Goal: Task Accomplishment & Management: Manage account settings

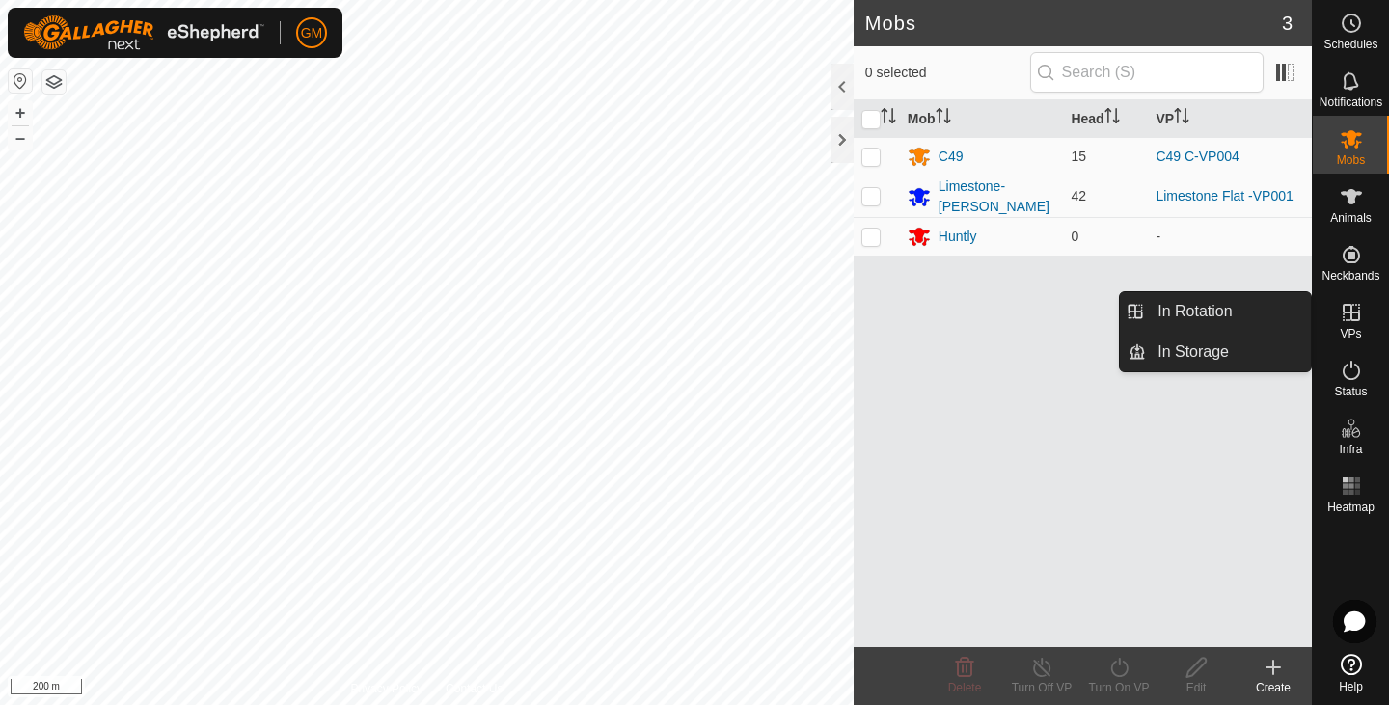
click at [1348, 316] on icon at bounding box center [1351, 312] width 23 height 23
click at [1233, 305] on link "In Rotation" at bounding box center [1228, 311] width 165 height 39
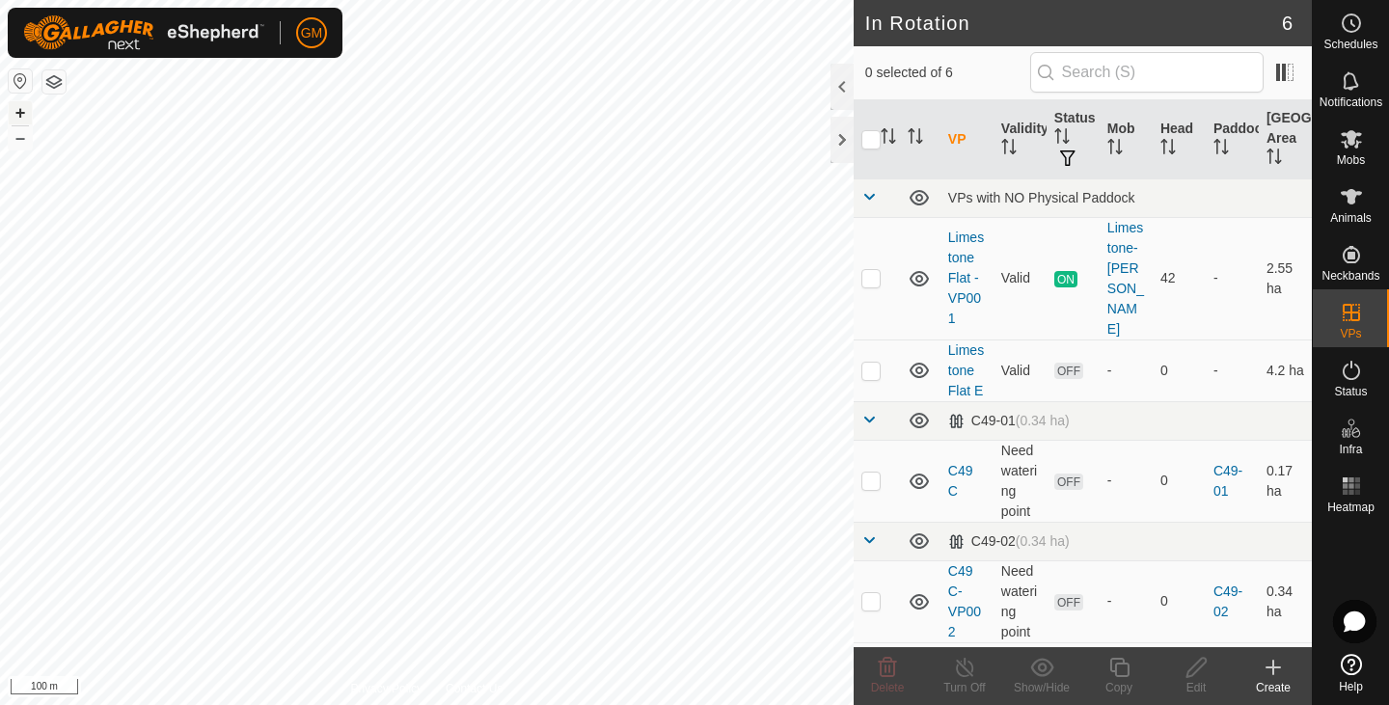
click at [20, 112] on button "+" at bounding box center [20, 112] width 23 height 23
click at [23, 113] on button "+" at bounding box center [20, 112] width 23 height 23
click at [955, 266] on link "Limestone Flat -VP001" at bounding box center [966, 278] width 36 height 96
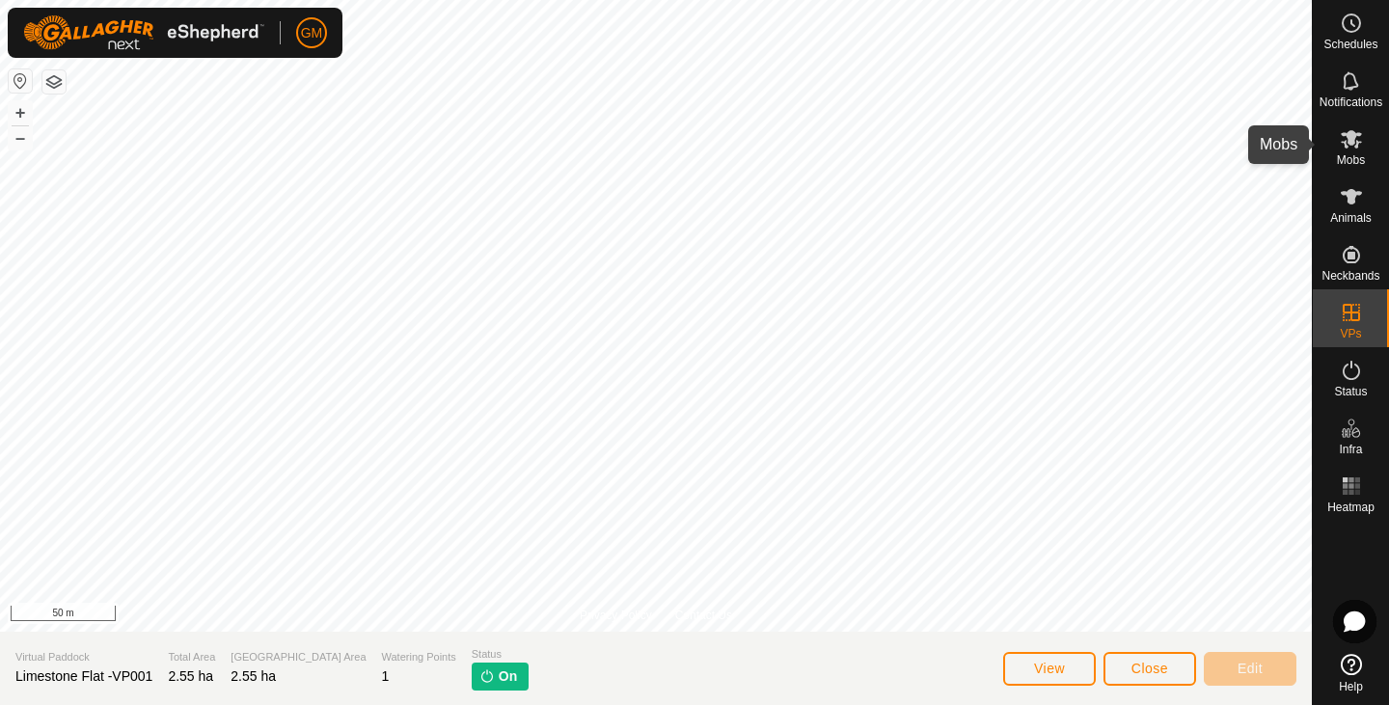
click at [1356, 144] on icon at bounding box center [1351, 138] width 23 height 23
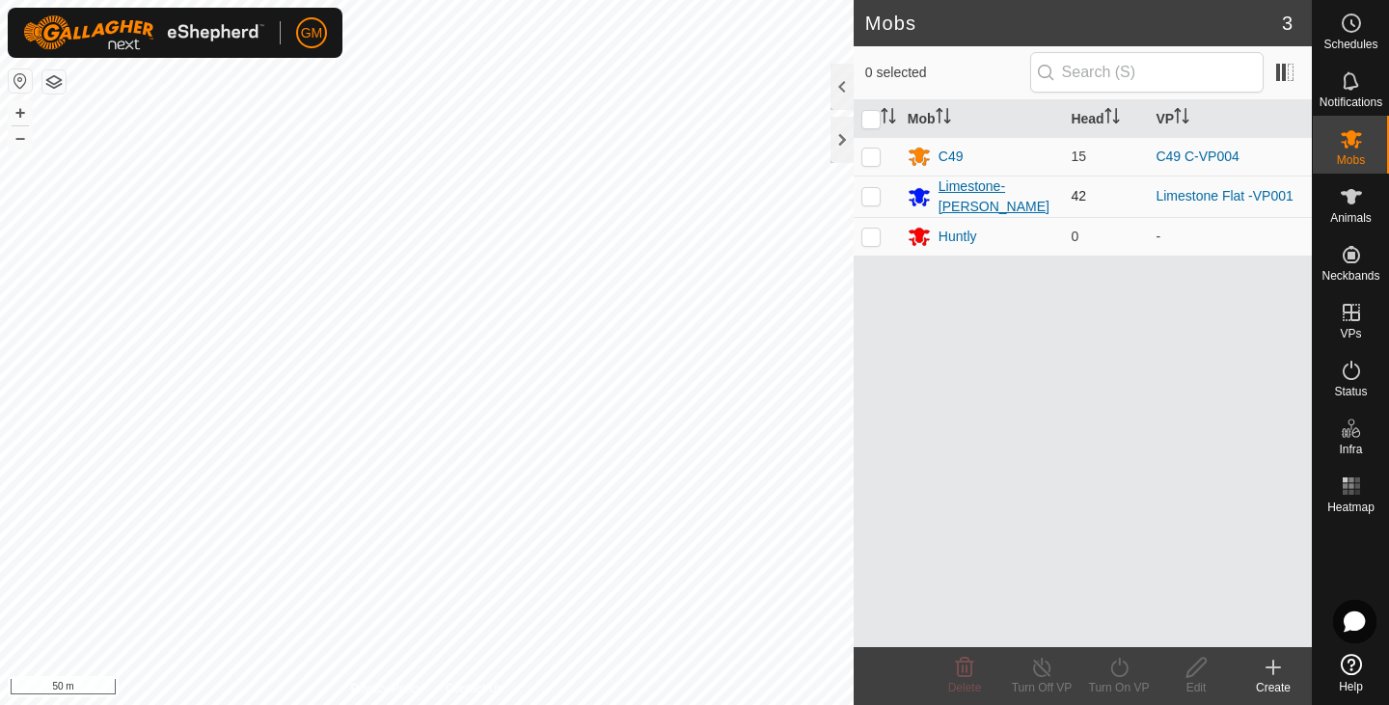
click at [968, 194] on div "Limestone-[PERSON_NAME]" at bounding box center [998, 197] width 118 height 41
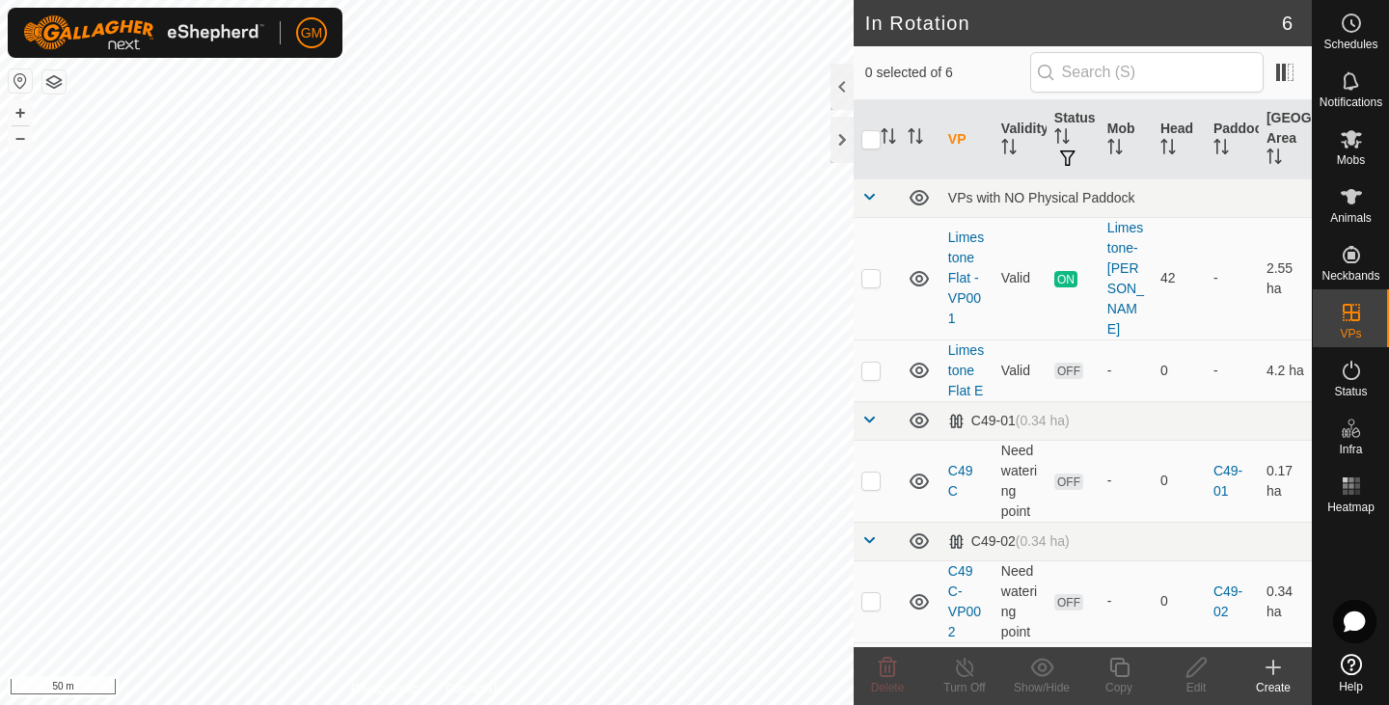
click at [386, 385] on div "+ – ⇧ i 50 m" at bounding box center [427, 352] width 854 height 705
checkbox input "true"
click at [1122, 673] on icon at bounding box center [1120, 667] width 24 height 23
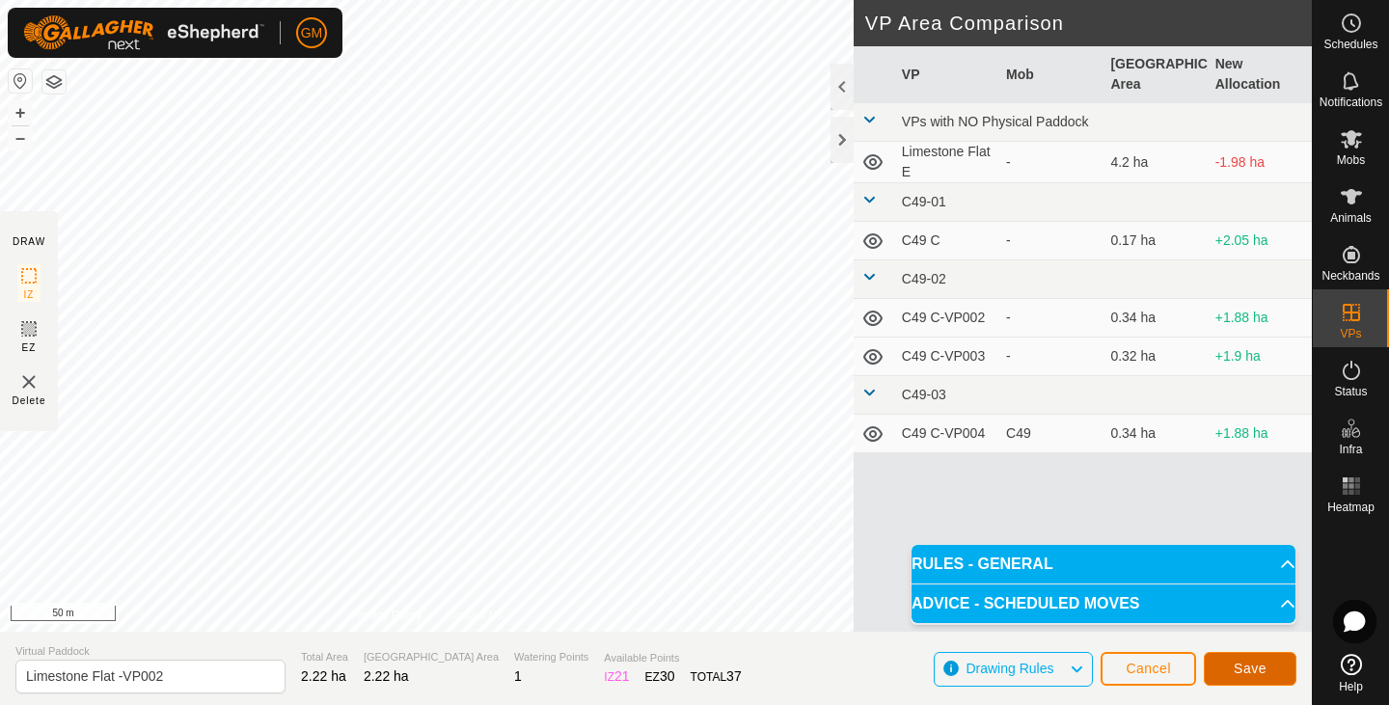
click at [1254, 666] on span "Save" at bounding box center [1250, 668] width 33 height 15
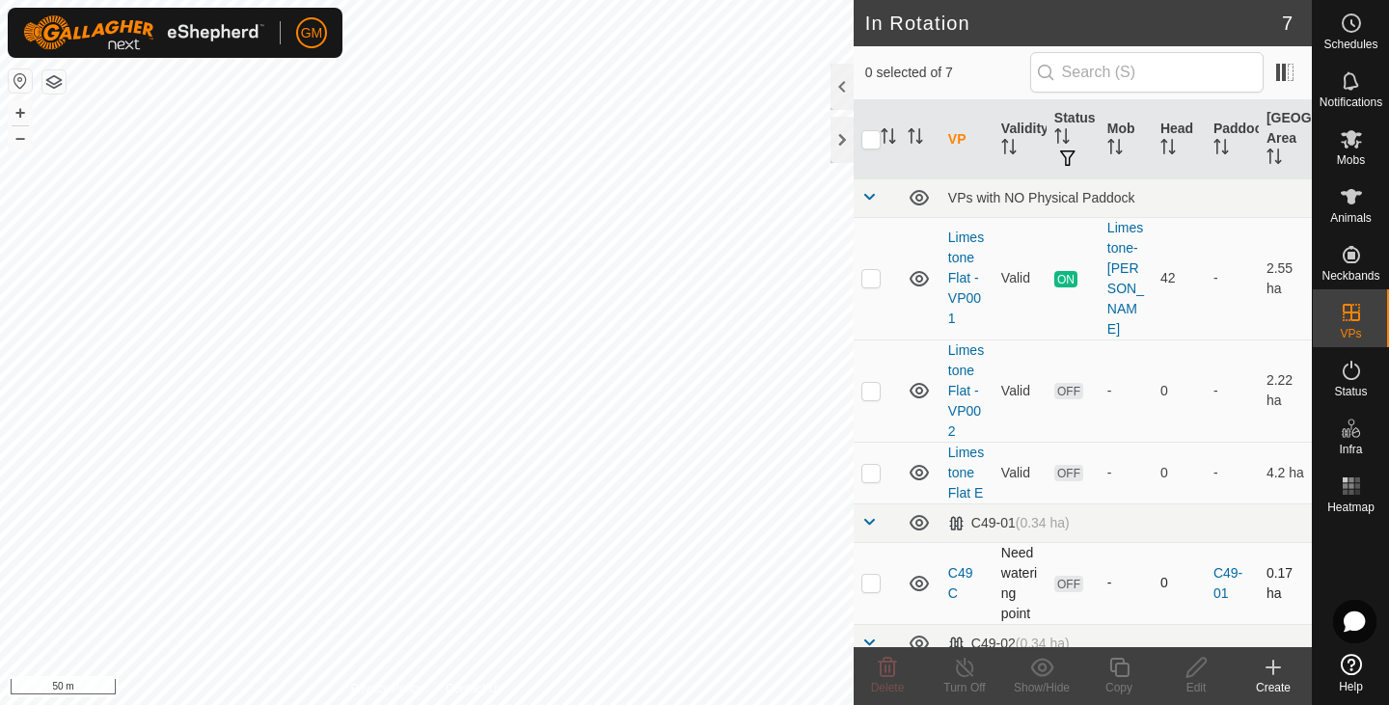
checkbox input "true"
click at [1123, 670] on icon at bounding box center [1120, 667] width 24 height 23
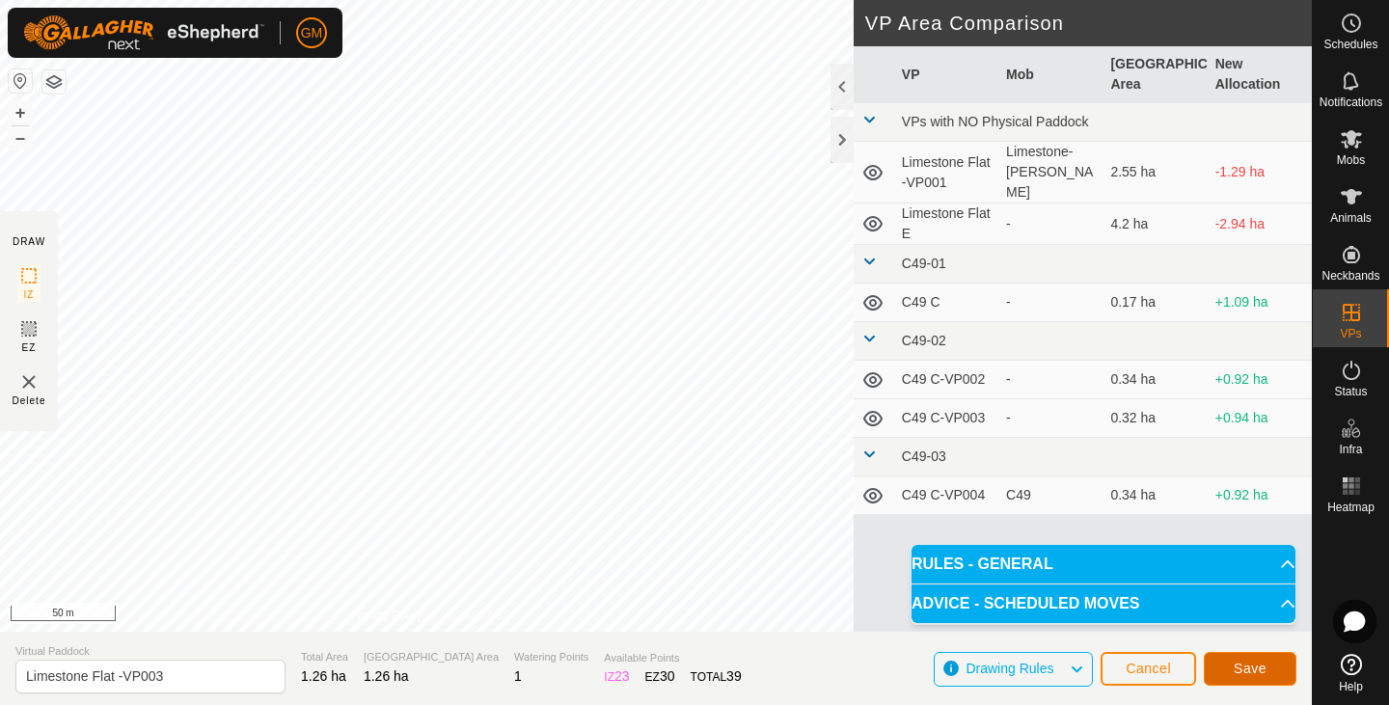
click at [1243, 662] on span "Save" at bounding box center [1250, 668] width 33 height 15
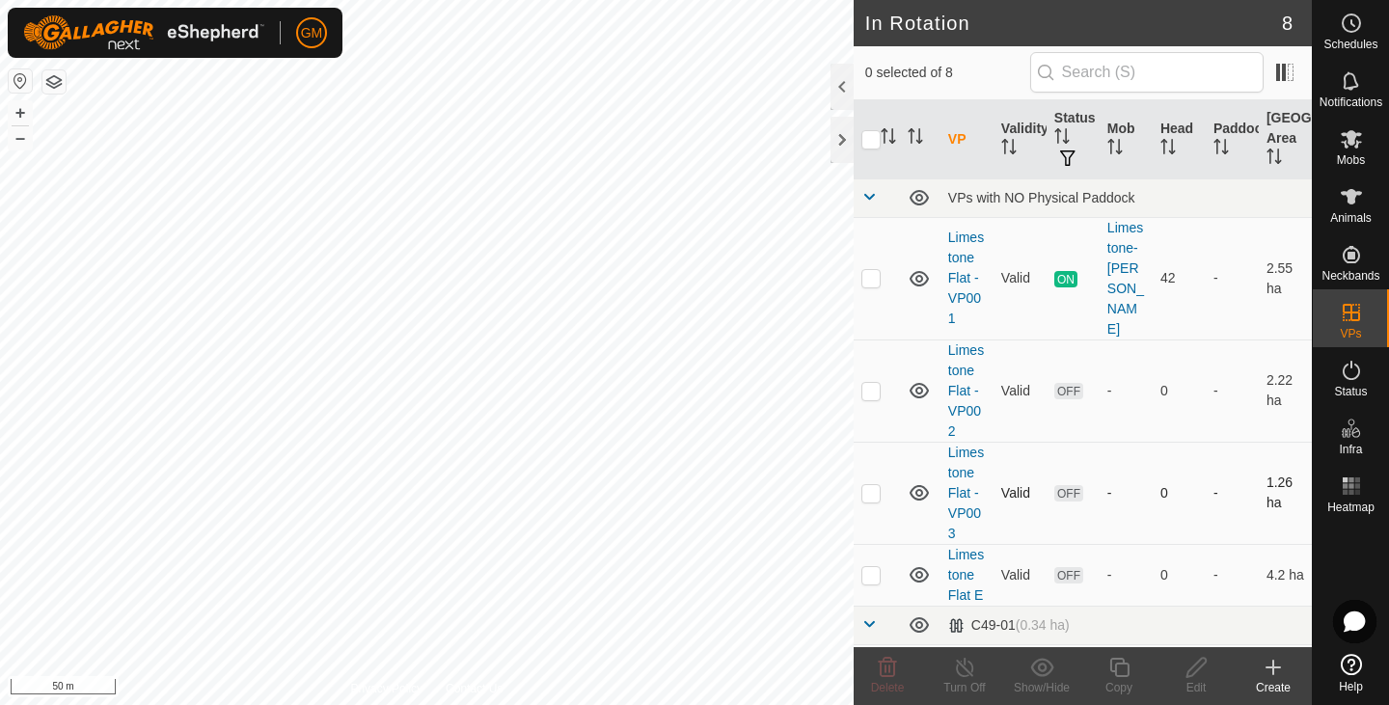
checkbox input "true"
click at [1116, 680] on div "Copy" at bounding box center [1119, 687] width 77 height 17
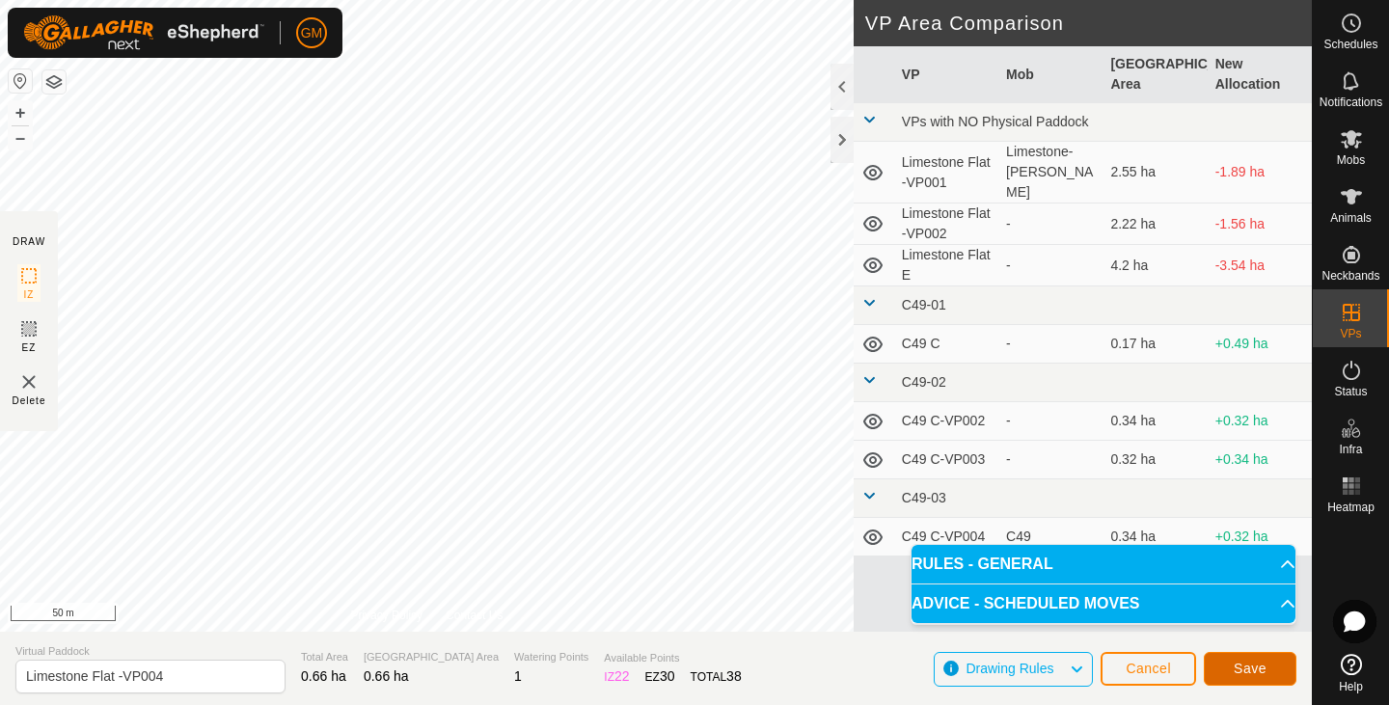
click at [1235, 663] on span "Save" at bounding box center [1250, 668] width 33 height 15
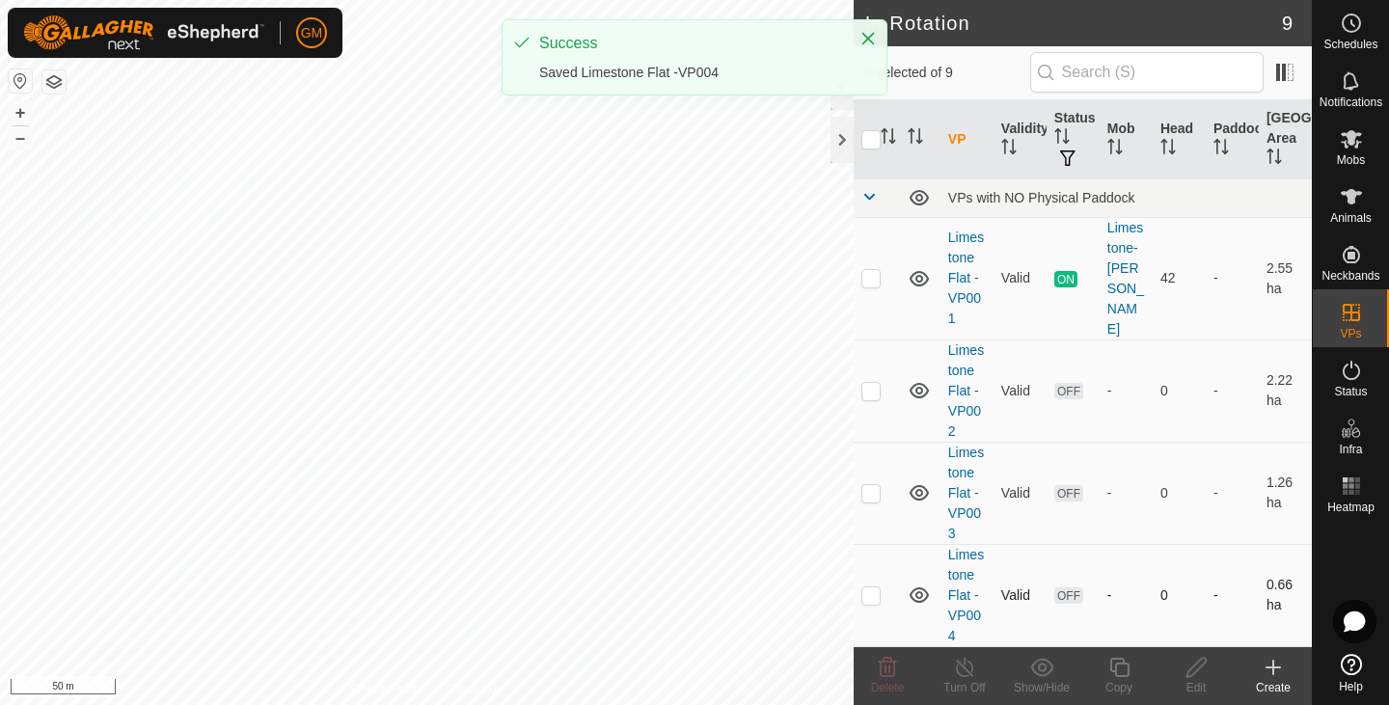
checkbox input "true"
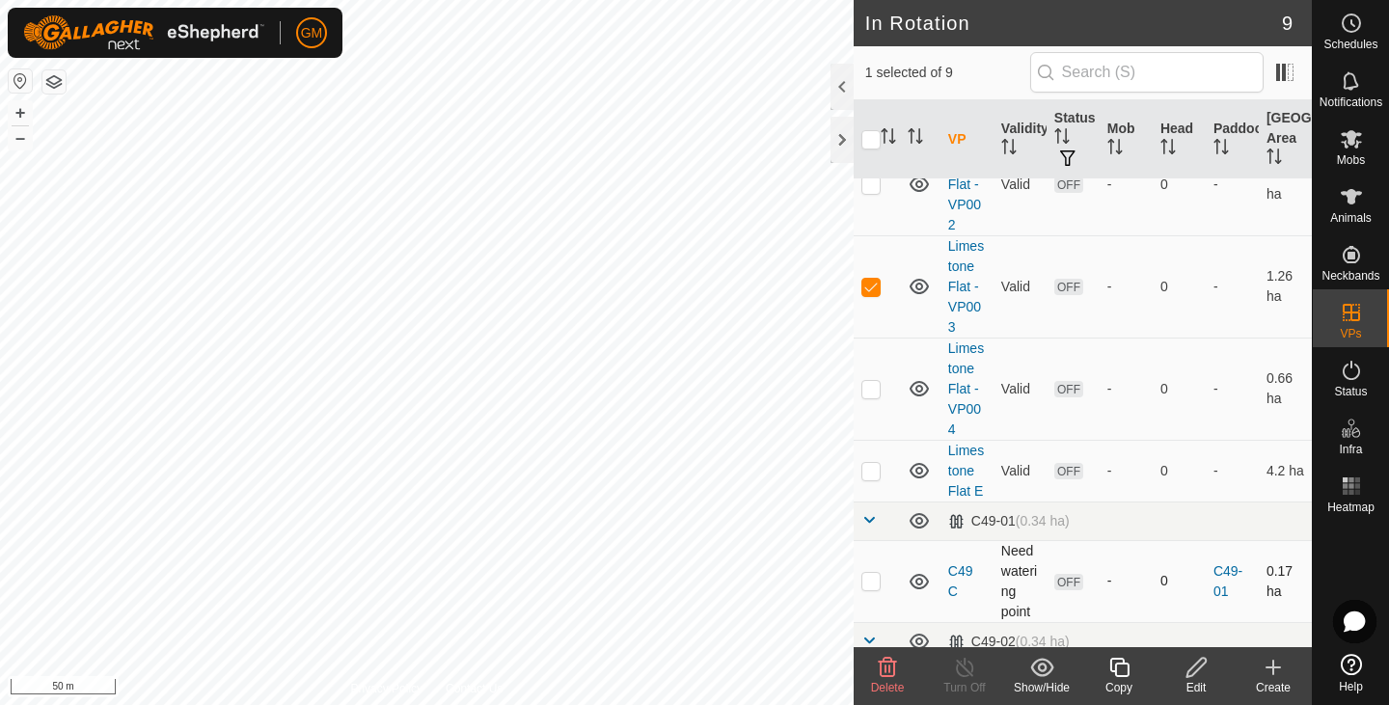
scroll to position [202, 0]
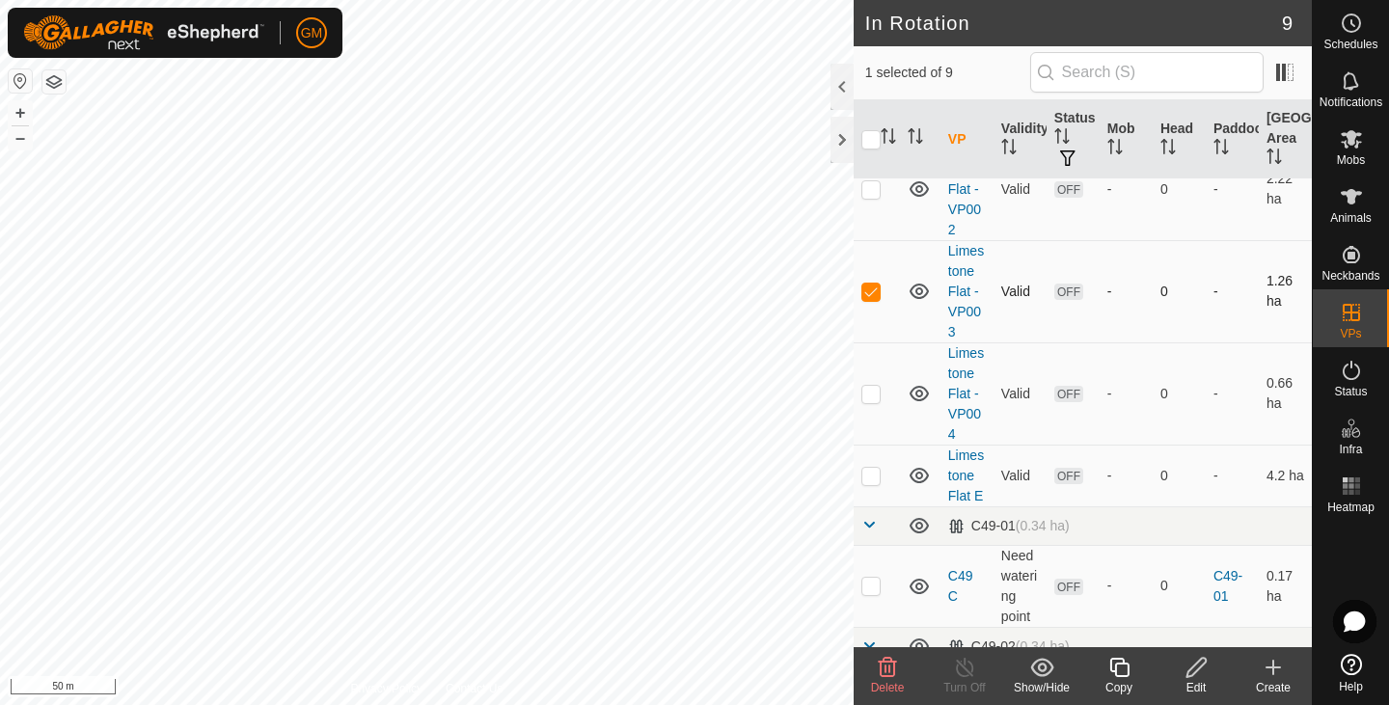
click at [876, 284] on p-checkbox at bounding box center [871, 291] width 19 height 15
checkbox input "false"
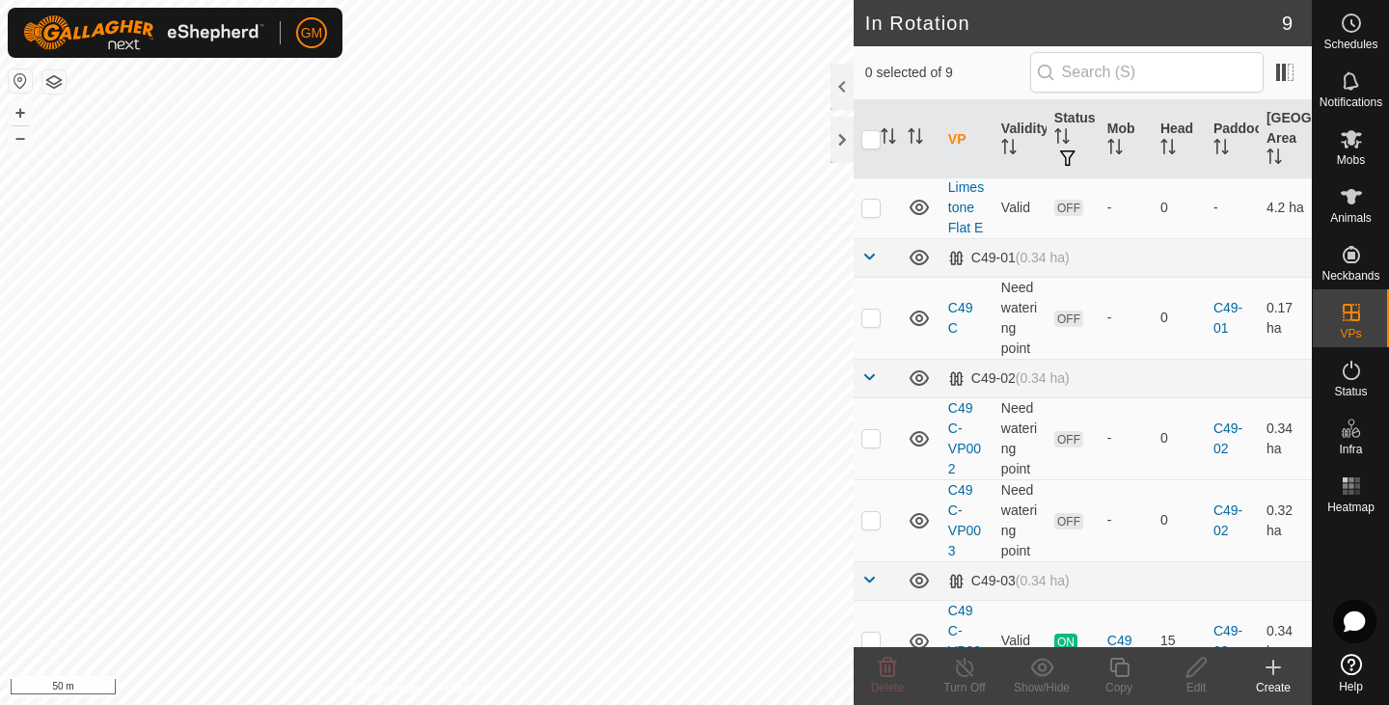
scroll to position [485, 0]
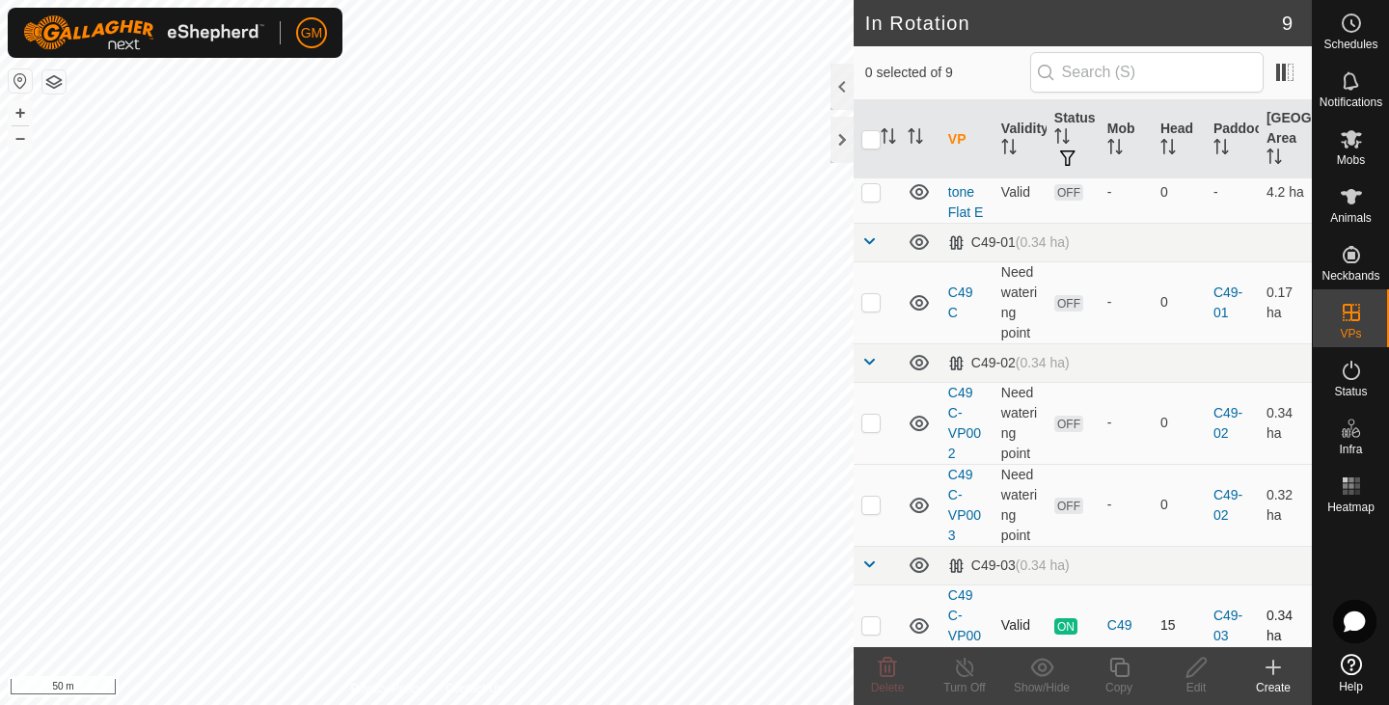
click at [873, 618] on p-checkbox at bounding box center [871, 625] width 19 height 15
checkbox input "true"
click at [1125, 664] on icon at bounding box center [1119, 667] width 19 height 19
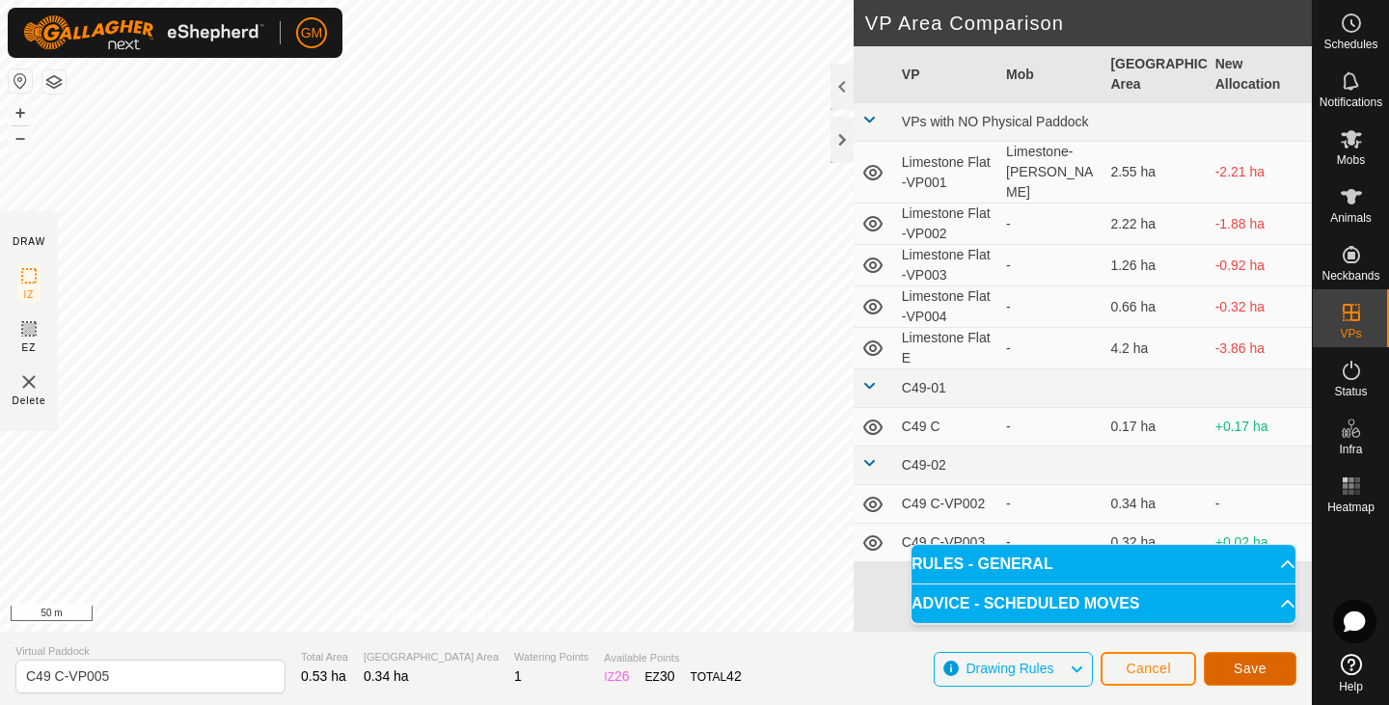
click at [1284, 669] on button "Save" at bounding box center [1250, 669] width 93 height 34
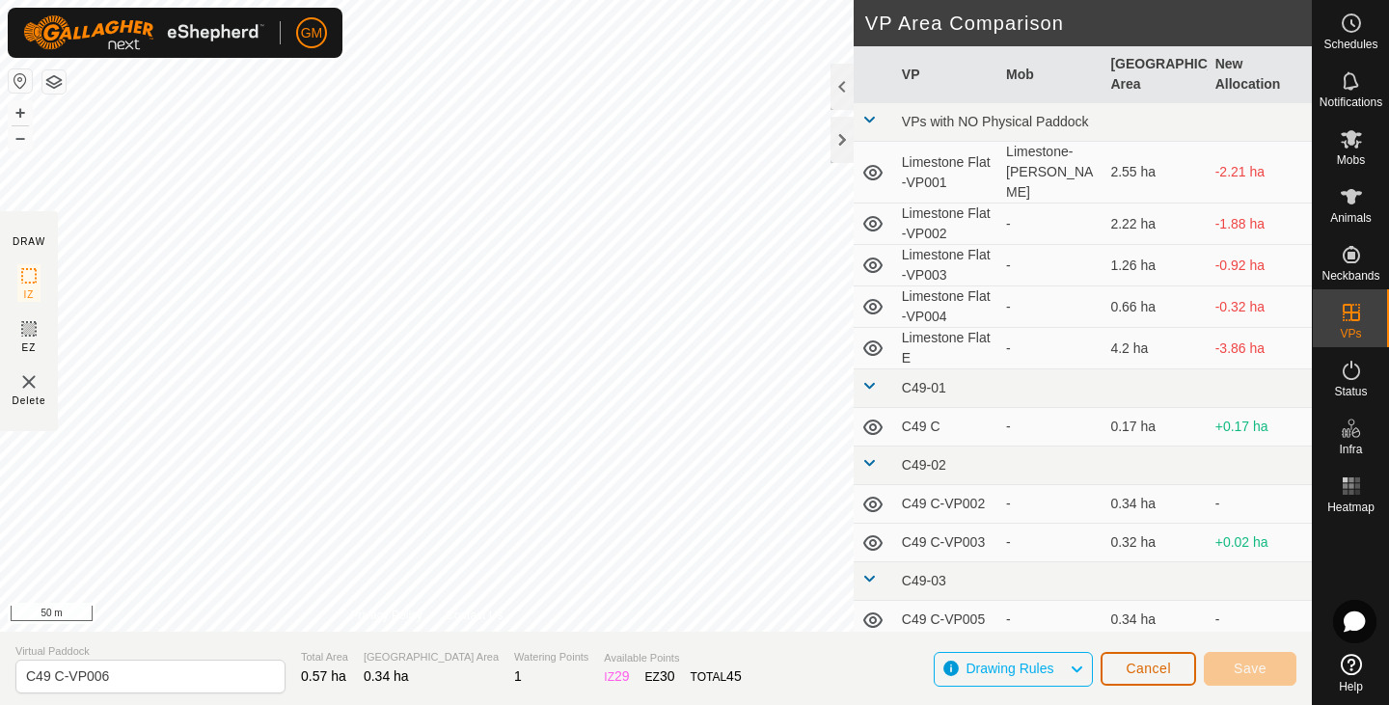
click at [1134, 660] on button "Cancel" at bounding box center [1149, 669] width 96 height 34
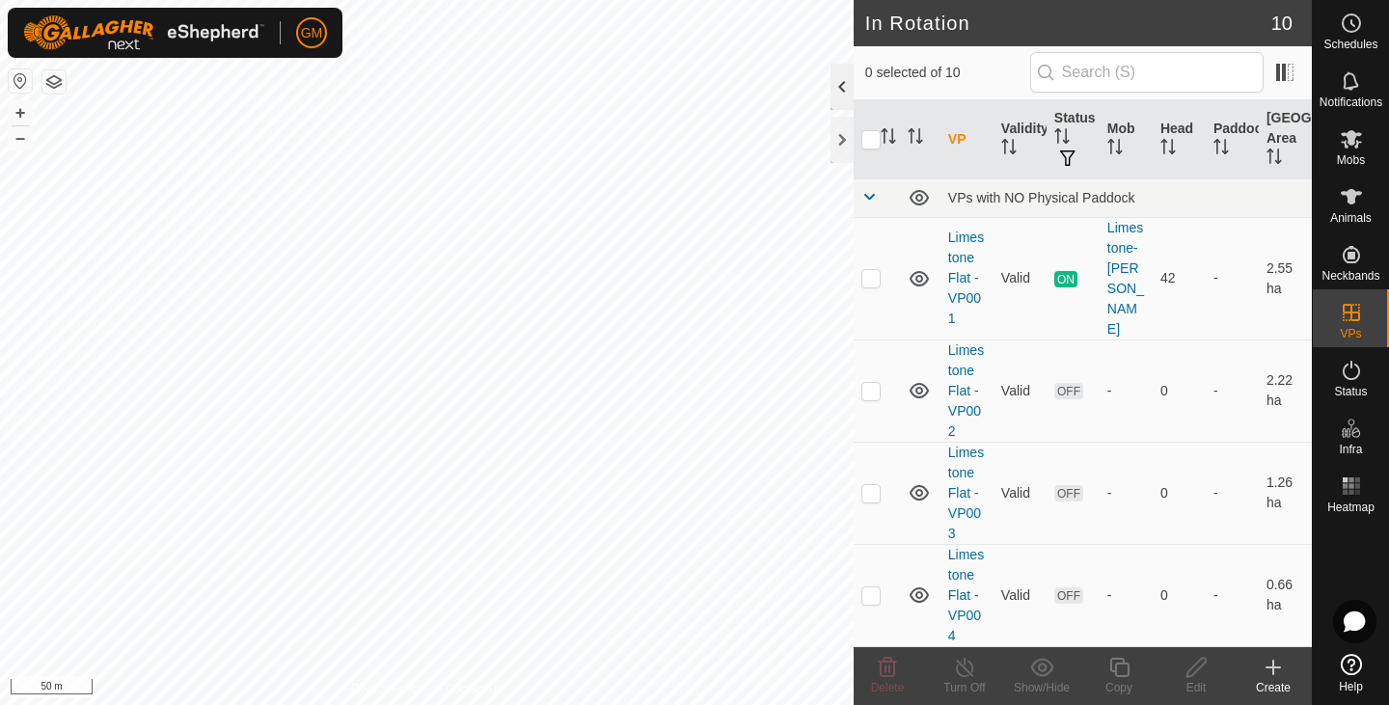
click at [839, 81] on div at bounding box center [842, 87] width 23 height 46
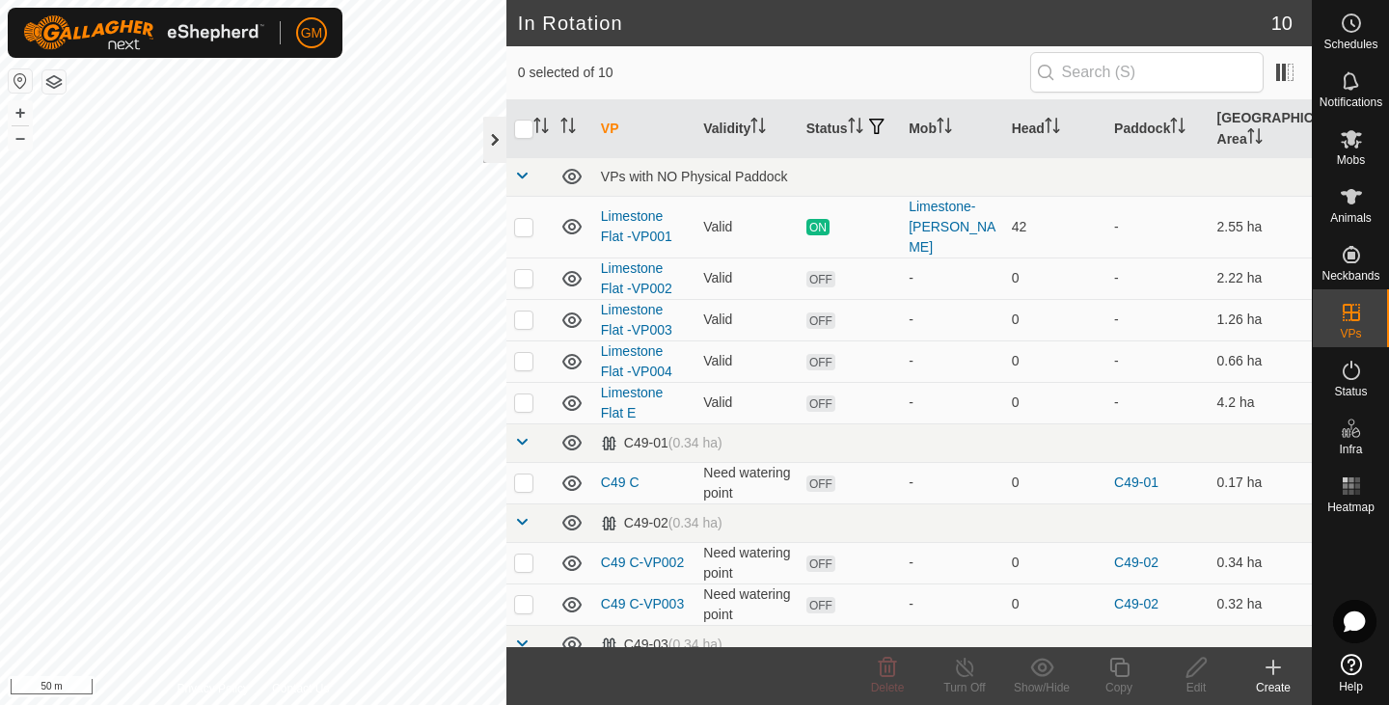
click at [493, 139] on div at bounding box center [494, 140] width 23 height 46
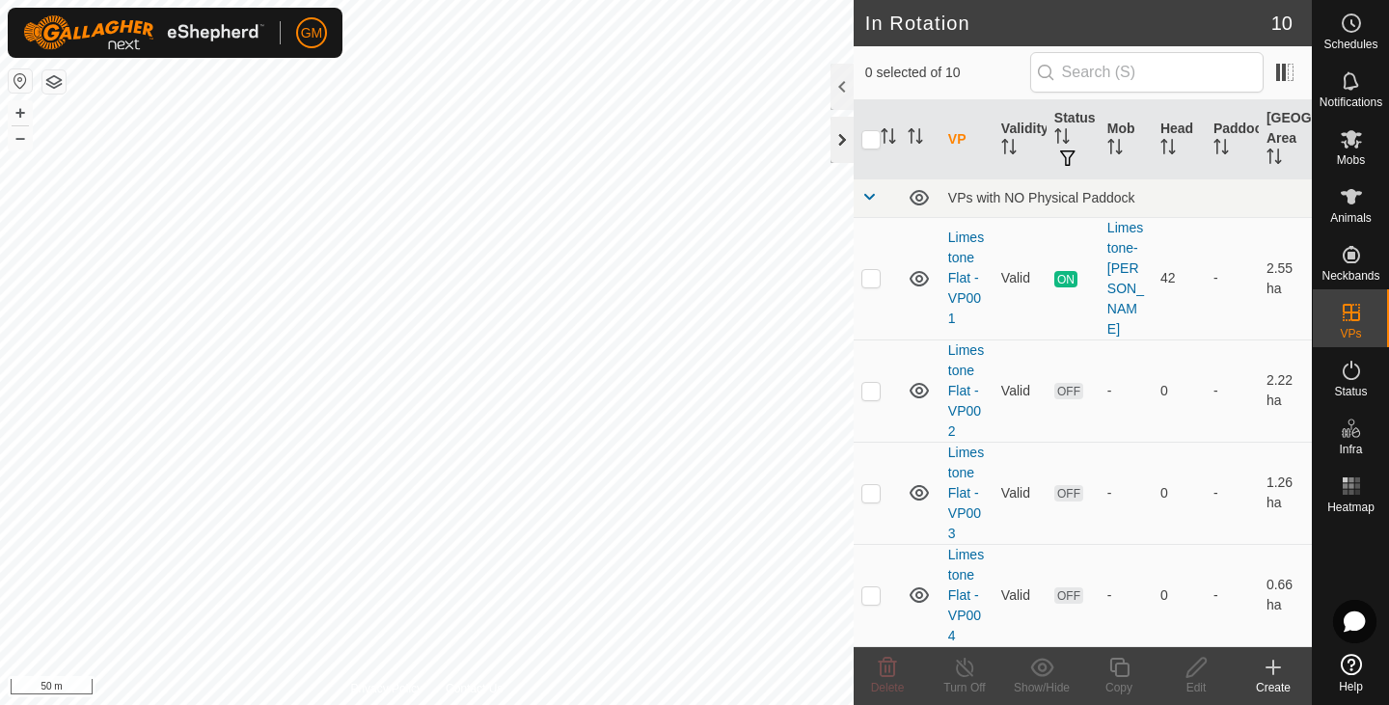
click at [837, 135] on div at bounding box center [842, 140] width 23 height 46
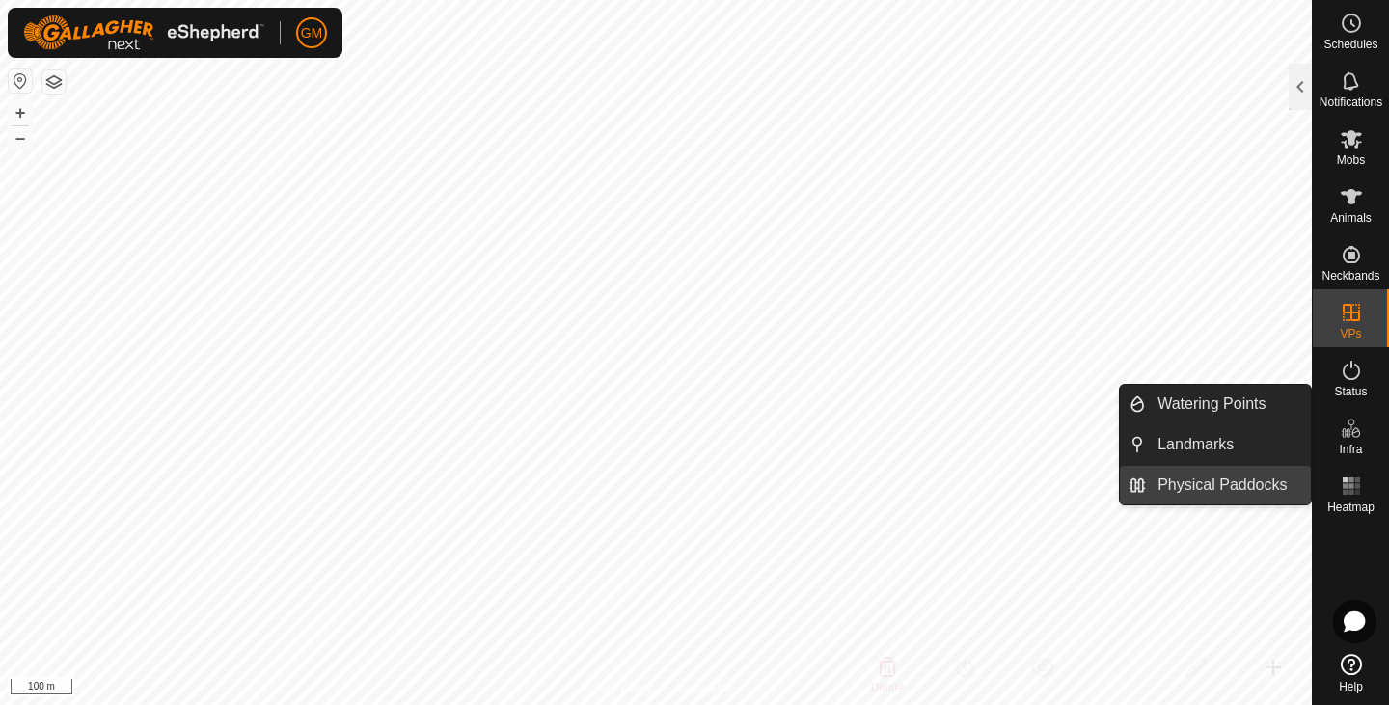
click at [1237, 487] on link "Physical Paddocks" at bounding box center [1228, 485] width 165 height 39
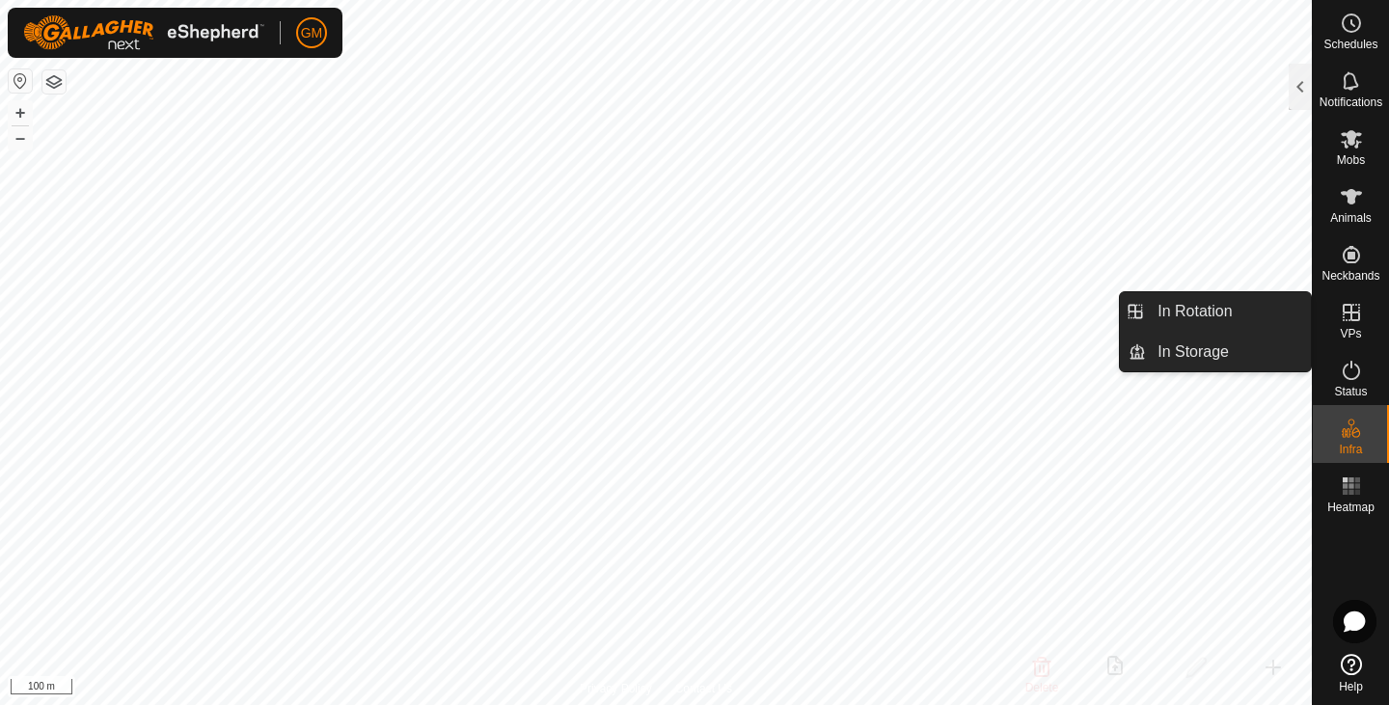
click at [1345, 316] on icon at bounding box center [1351, 312] width 23 height 23
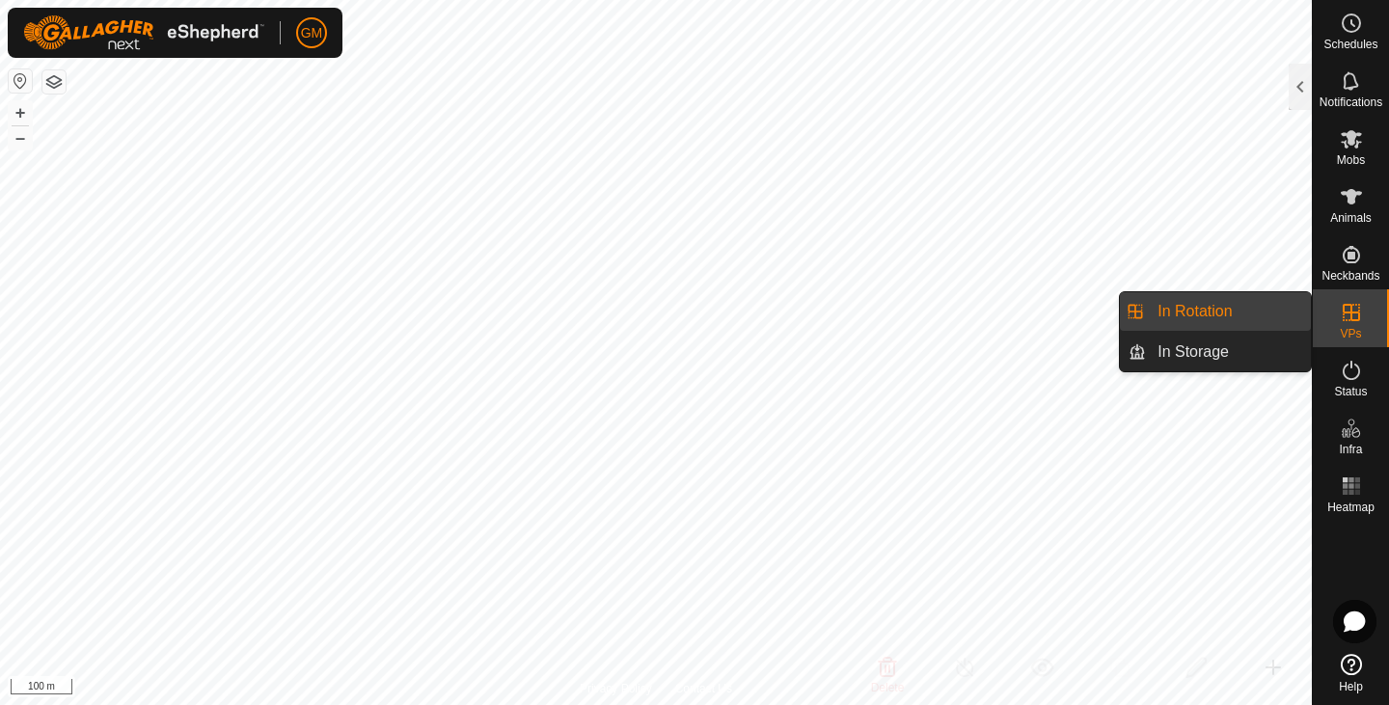
click at [1204, 310] on link "In Rotation" at bounding box center [1228, 311] width 165 height 39
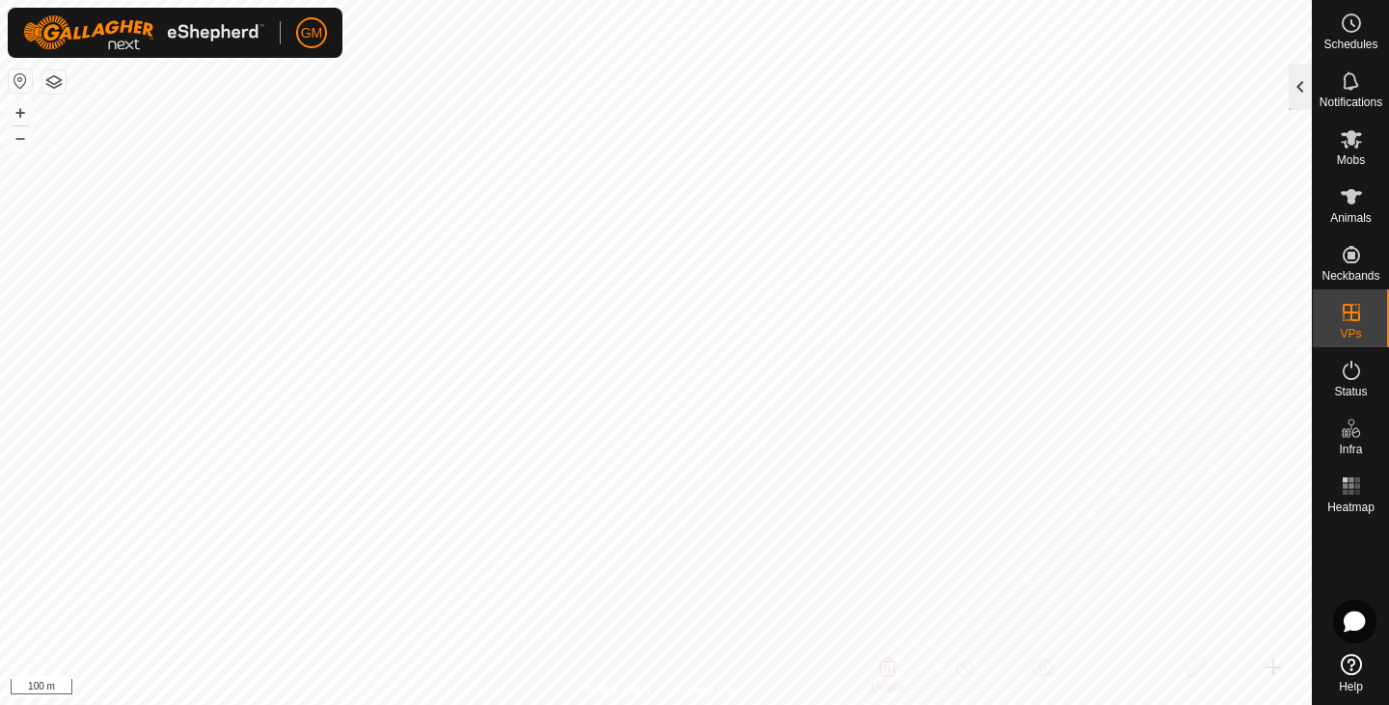
click at [1305, 84] on div at bounding box center [1300, 87] width 23 height 46
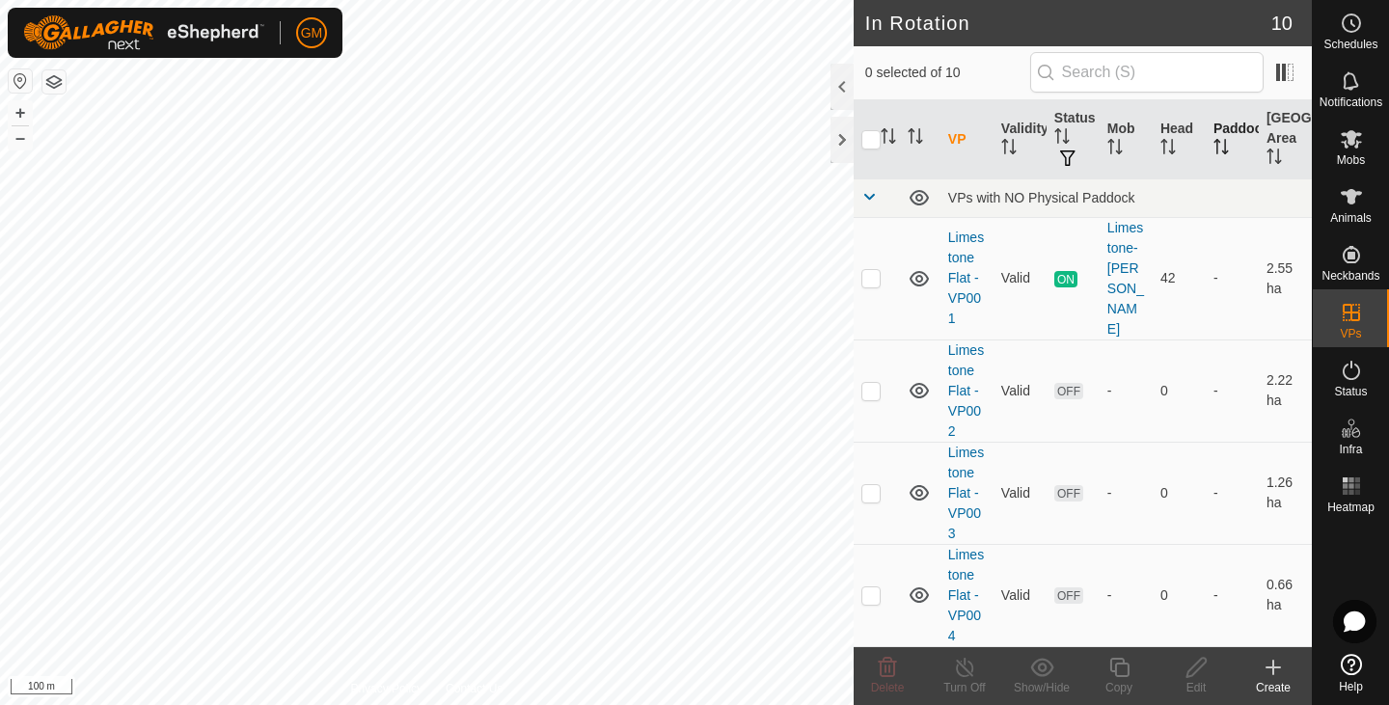
click at [1224, 150] on icon "Activate to sort" at bounding box center [1225, 146] width 2 height 15
click at [1214, 151] on icon "Activate to sort" at bounding box center [1221, 146] width 15 height 15
click at [967, 147] on p-sorticon "Activate to sort" at bounding box center [974, 138] width 15 height 15
click at [873, 139] on input "checkbox" at bounding box center [871, 139] width 19 height 19
checkbox input "true"
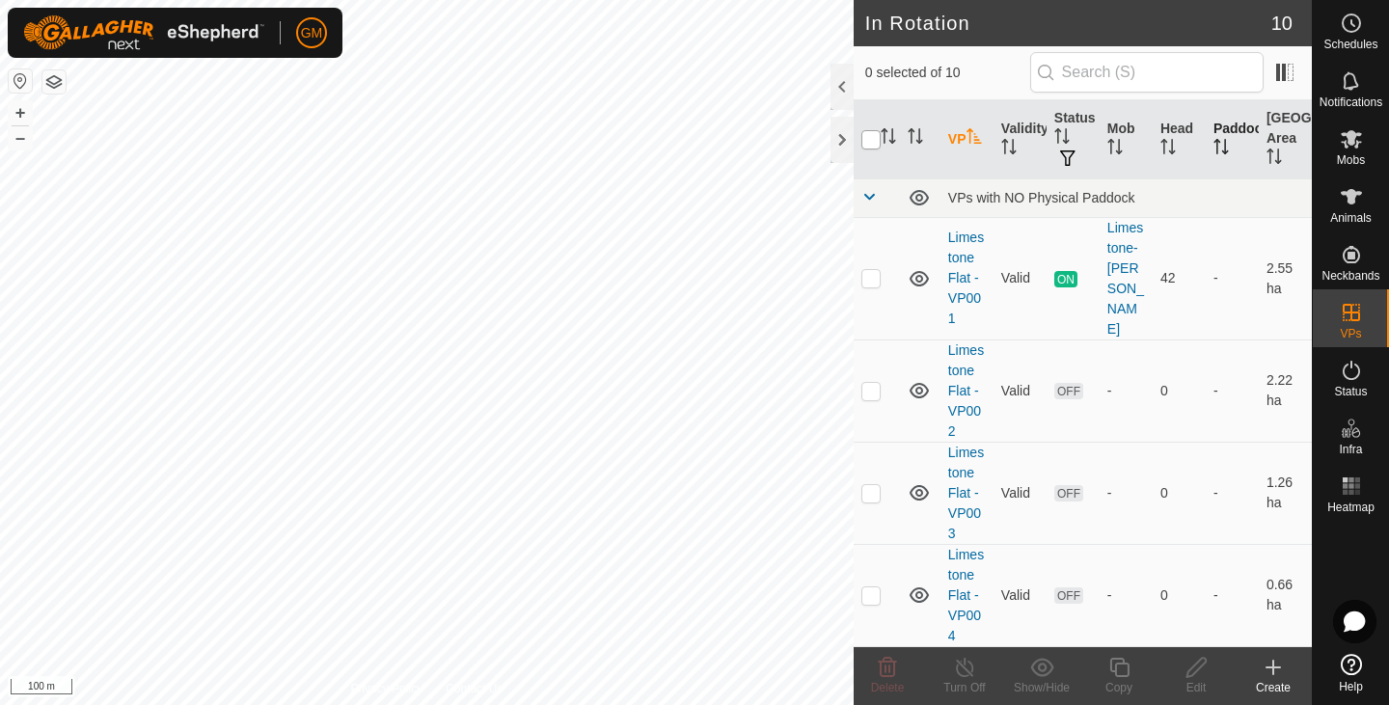
checkbox input "true"
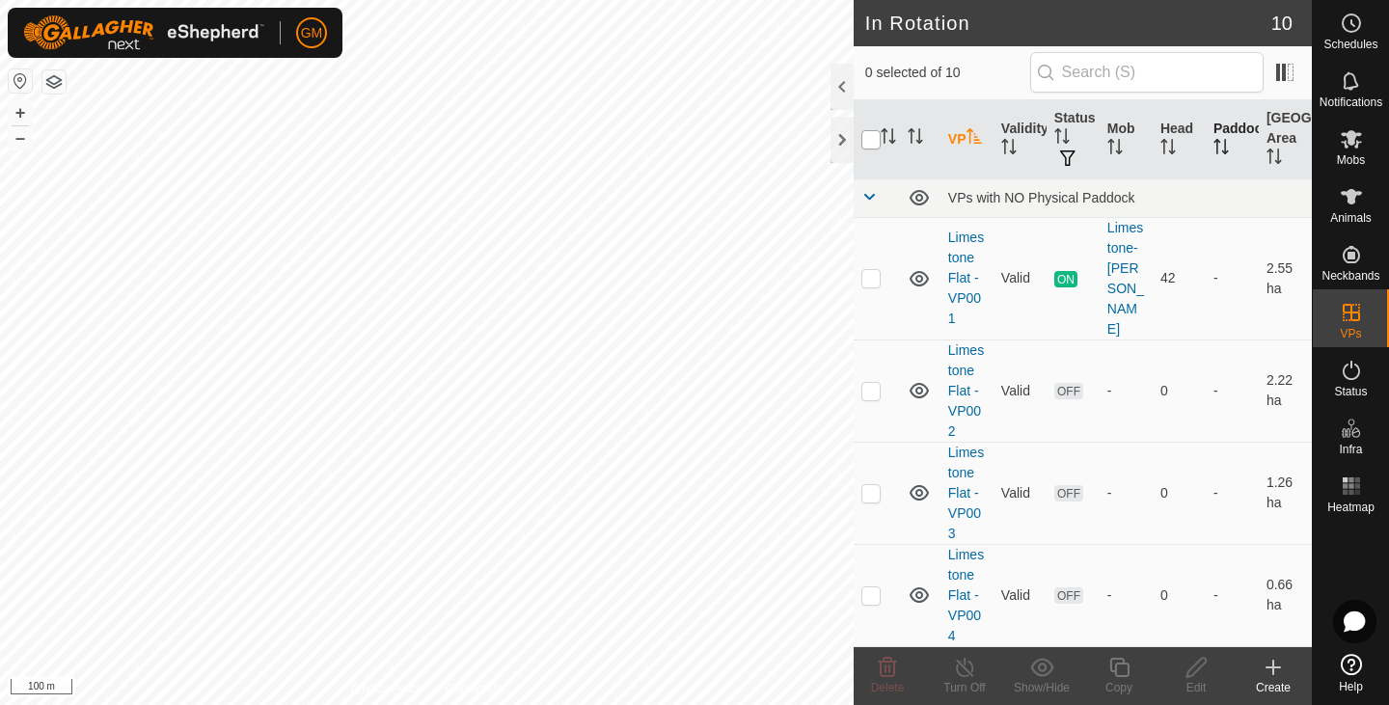
checkbox input "true"
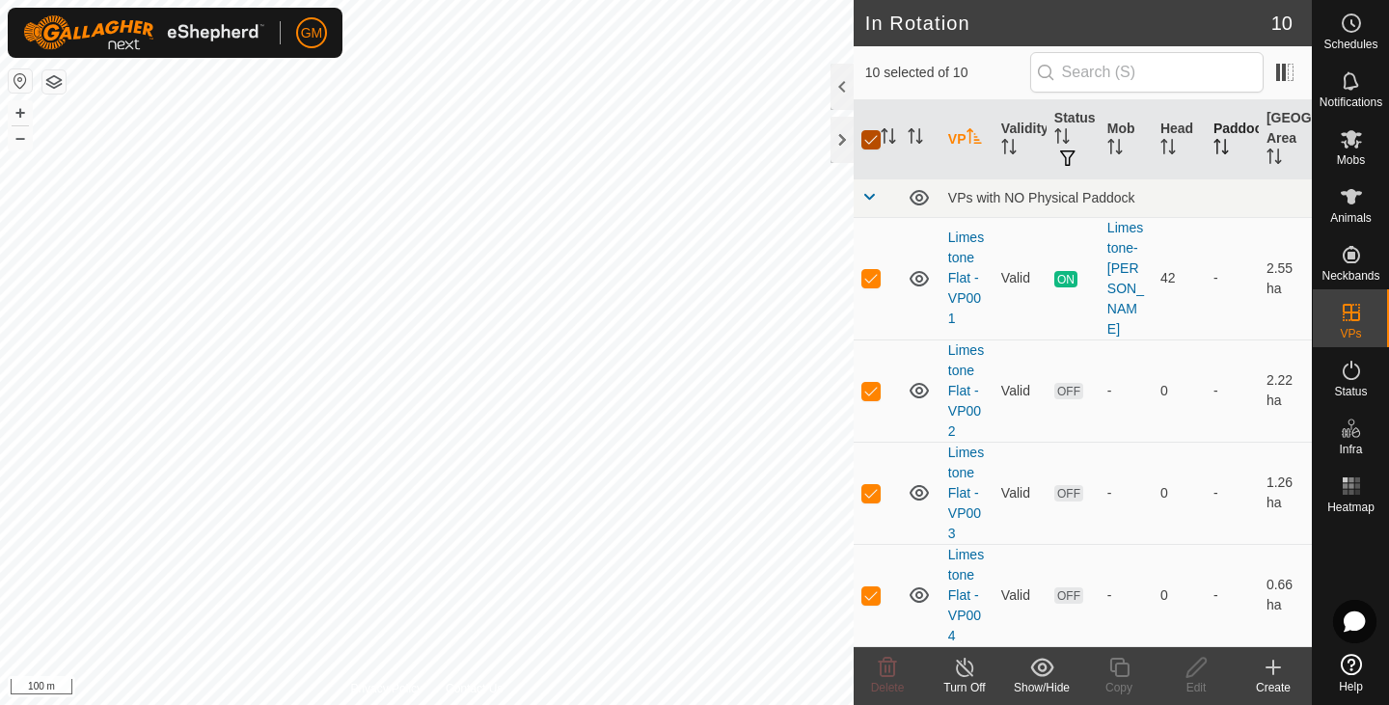
click at [873, 139] on input "checkbox" at bounding box center [871, 139] width 19 height 19
checkbox input "false"
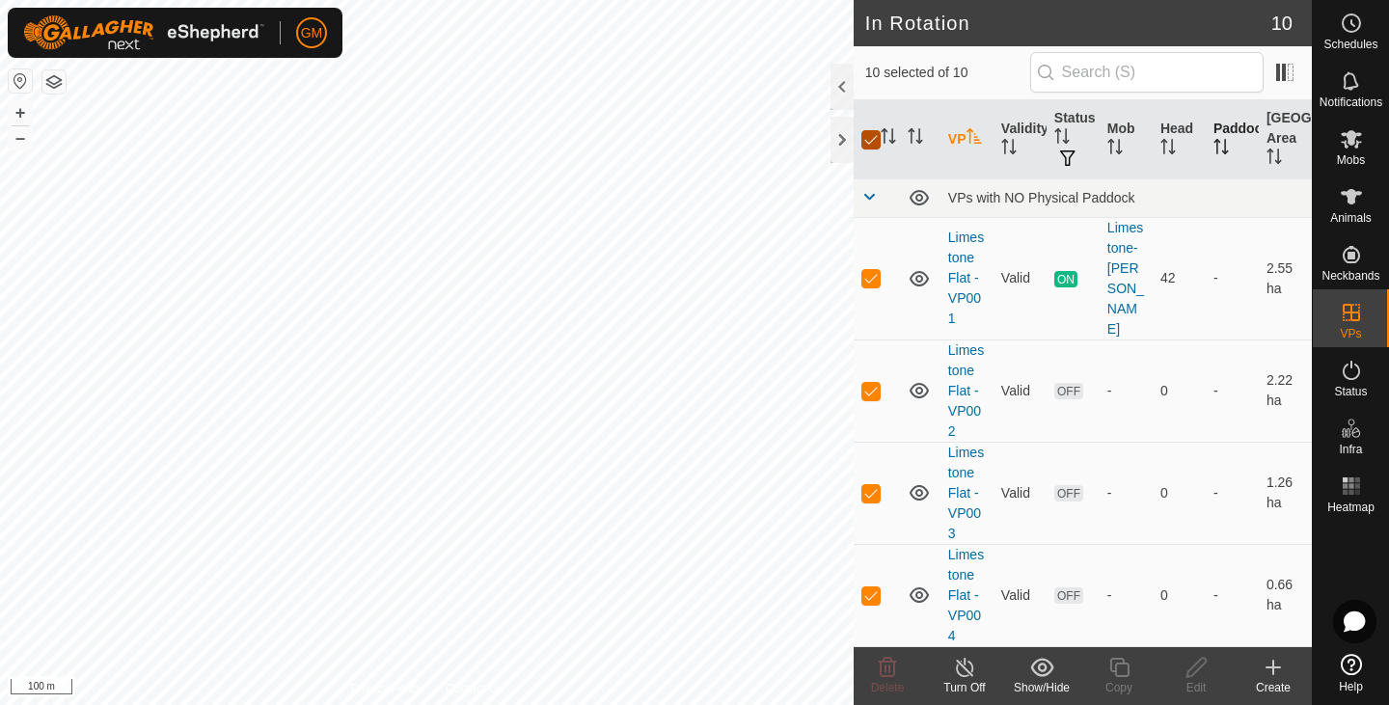
checkbox input "false"
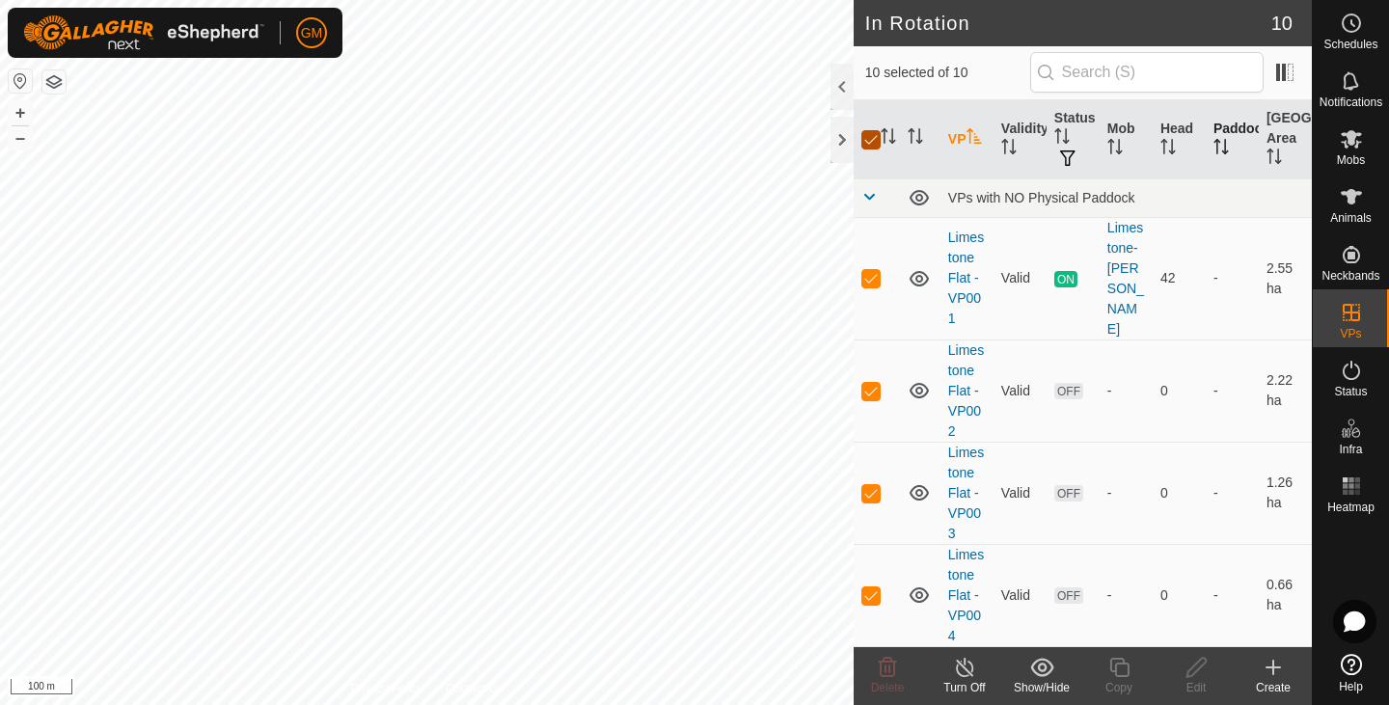
checkbox input "false"
click at [55, 81] on button "button" at bounding box center [53, 81] width 23 height 23
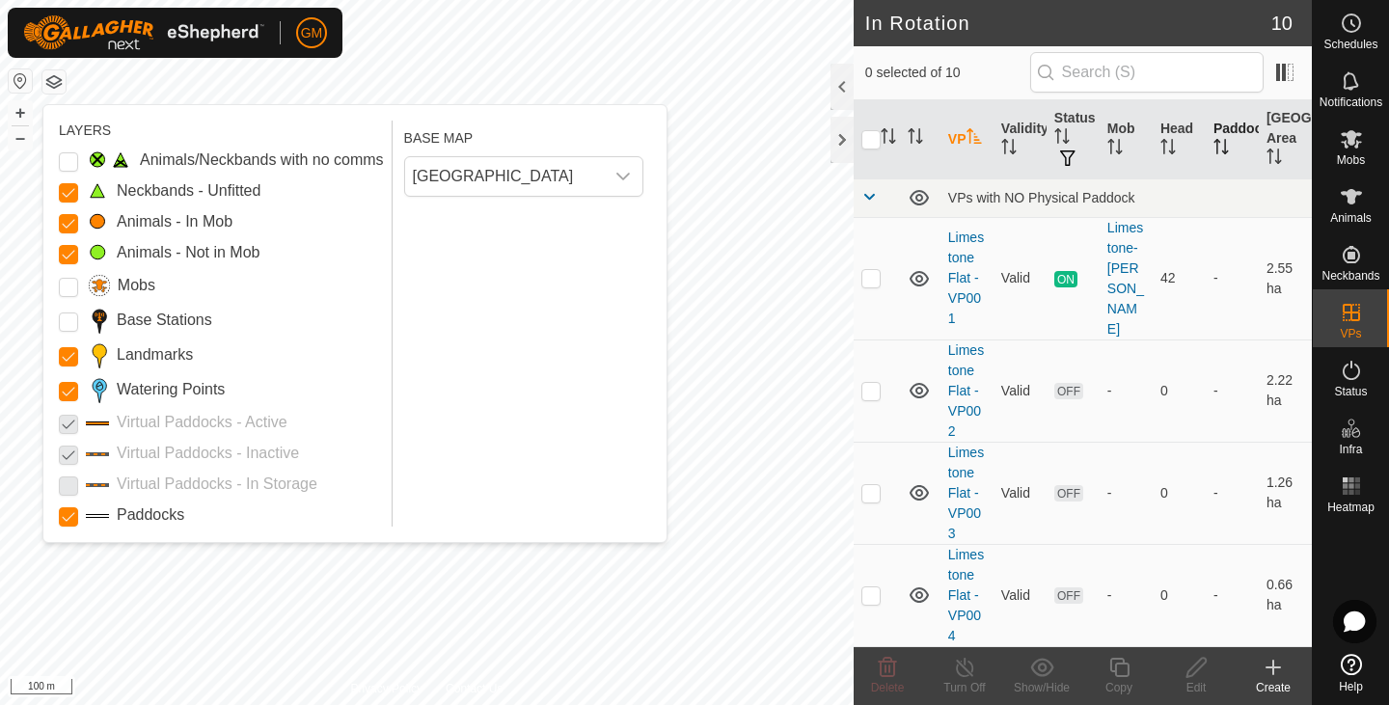
click at [74, 420] on p-checkbox at bounding box center [68, 422] width 19 height 23
click at [66, 421] on p-checkbox at bounding box center [68, 422] width 19 height 23
click at [69, 285] on input "Mobs" at bounding box center [68, 287] width 19 height 19
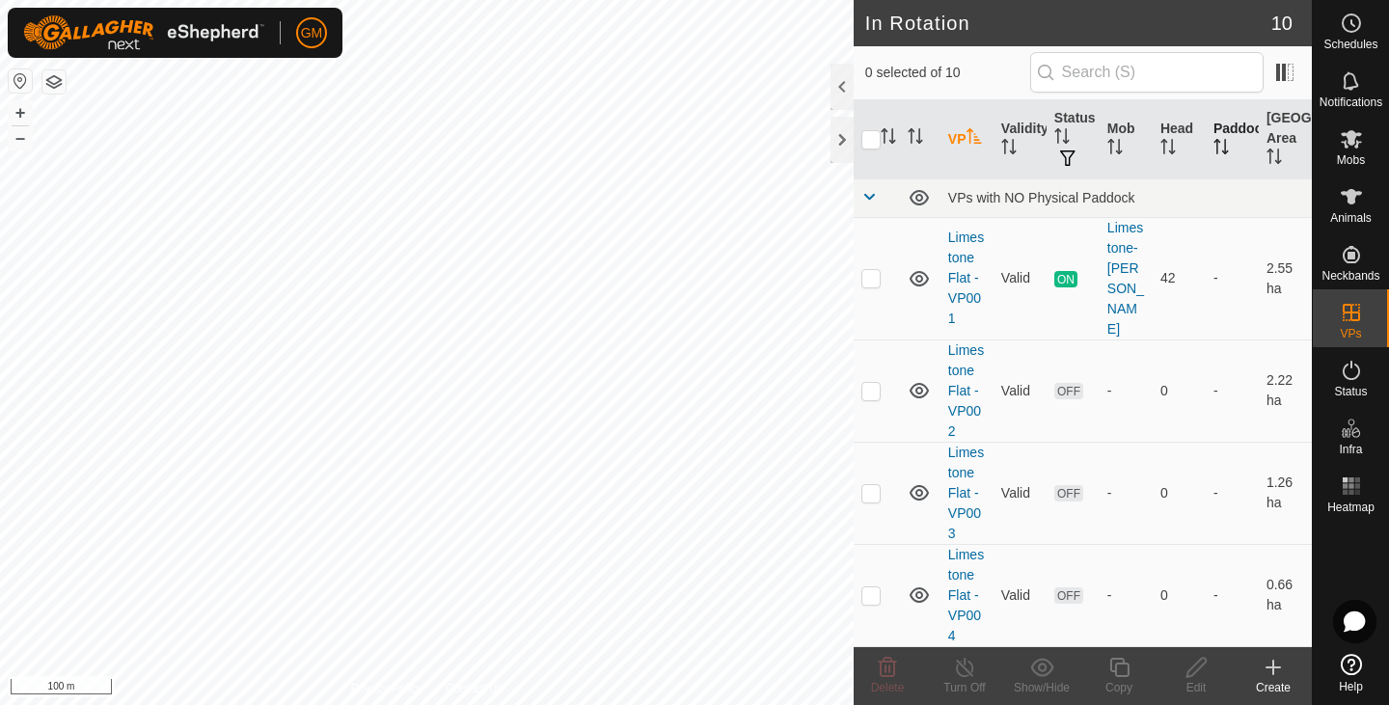
click at [53, 81] on button "button" at bounding box center [53, 81] width 23 height 23
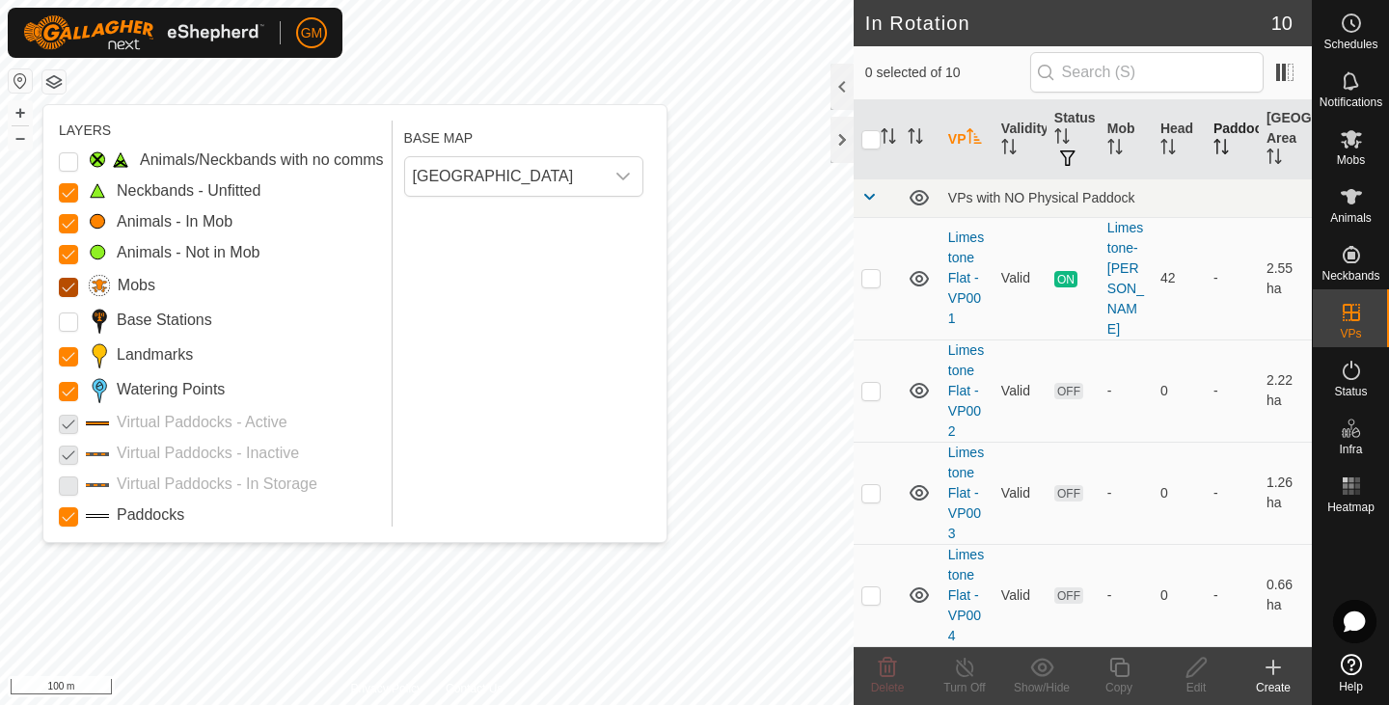
click at [69, 283] on input "Mobs" at bounding box center [68, 287] width 19 height 19
click at [69, 249] on Mob "Animals - Not in Mob" at bounding box center [68, 254] width 19 height 19
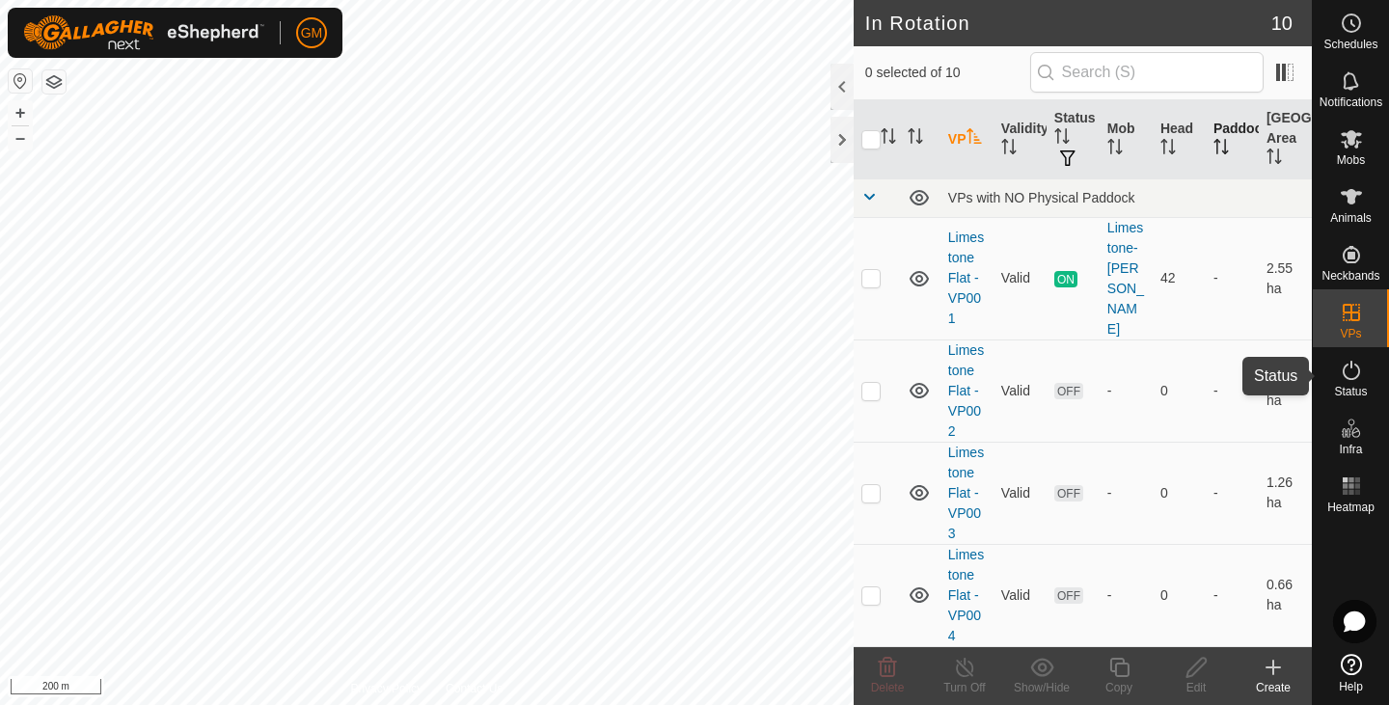
click at [1349, 372] on icon at bounding box center [1351, 370] width 23 height 23
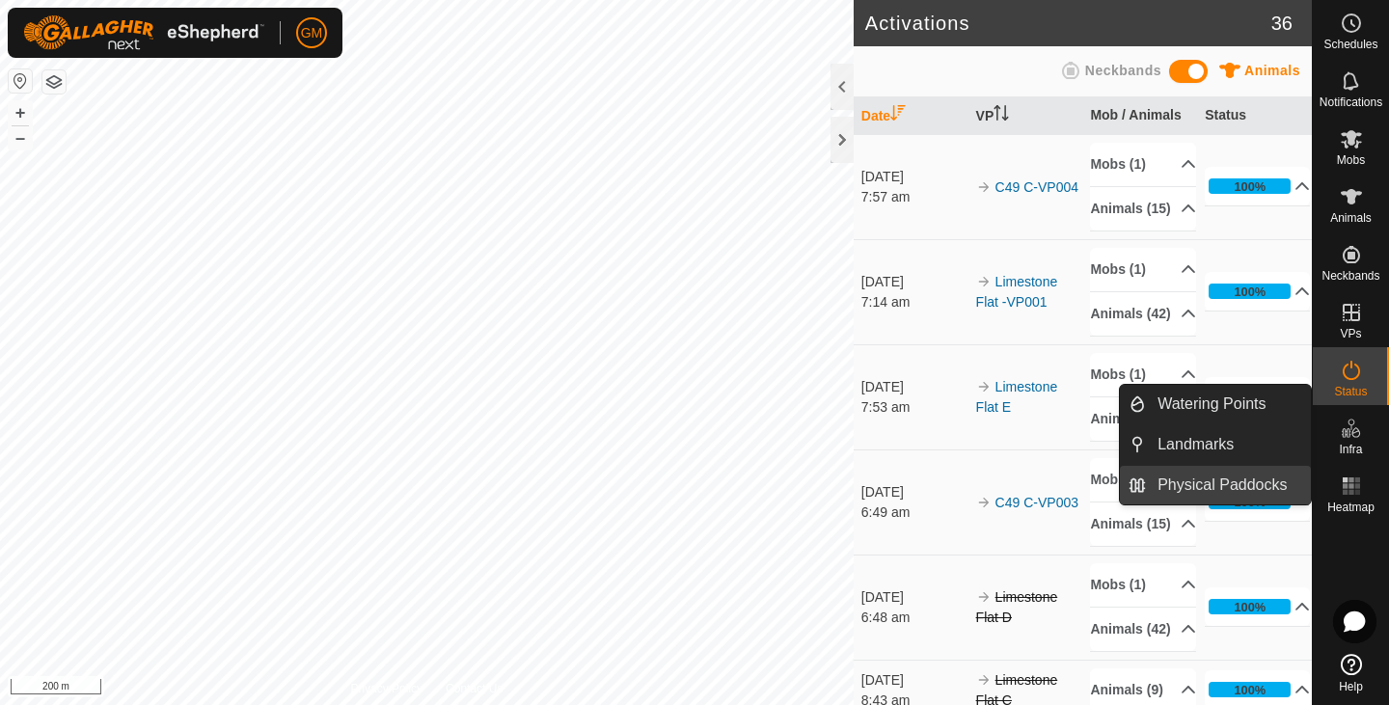
click at [1235, 481] on link "Physical Paddocks" at bounding box center [1228, 485] width 165 height 39
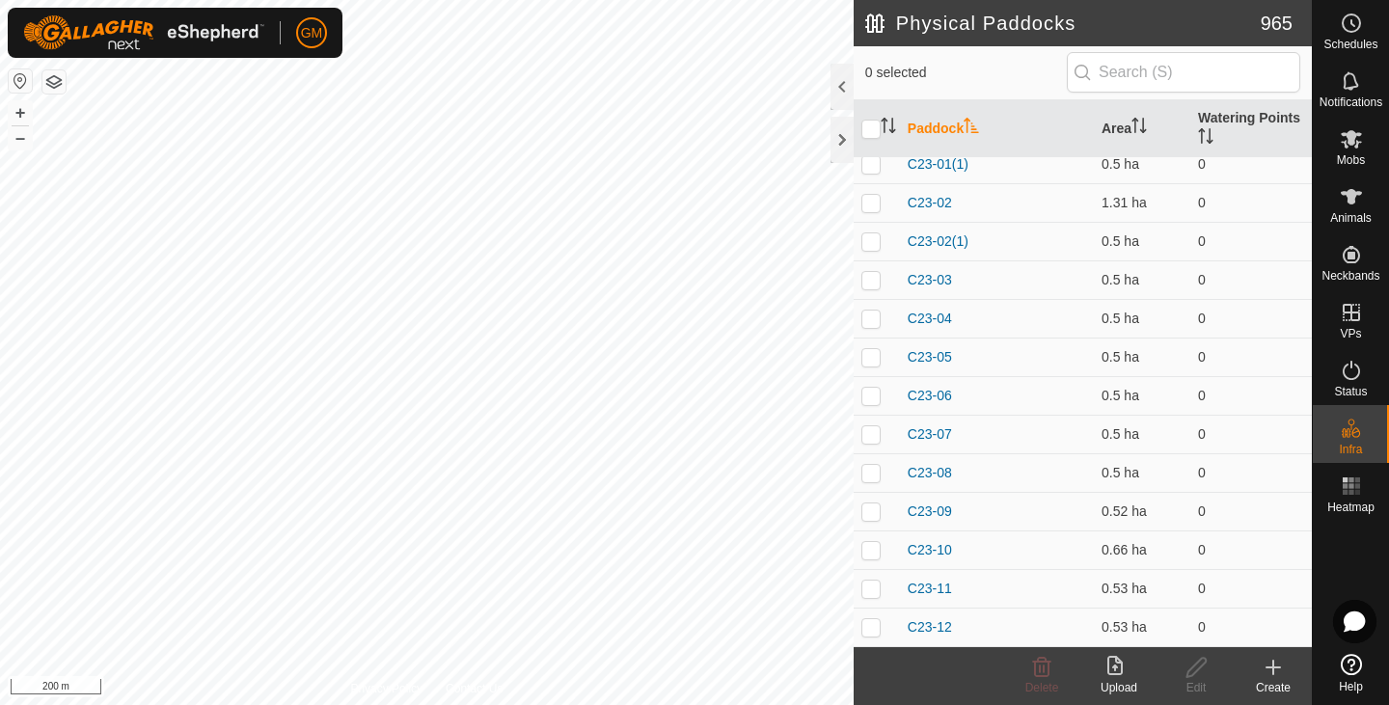
scroll to position [10321, 0]
